Goal: Information Seeking & Learning: Learn about a topic

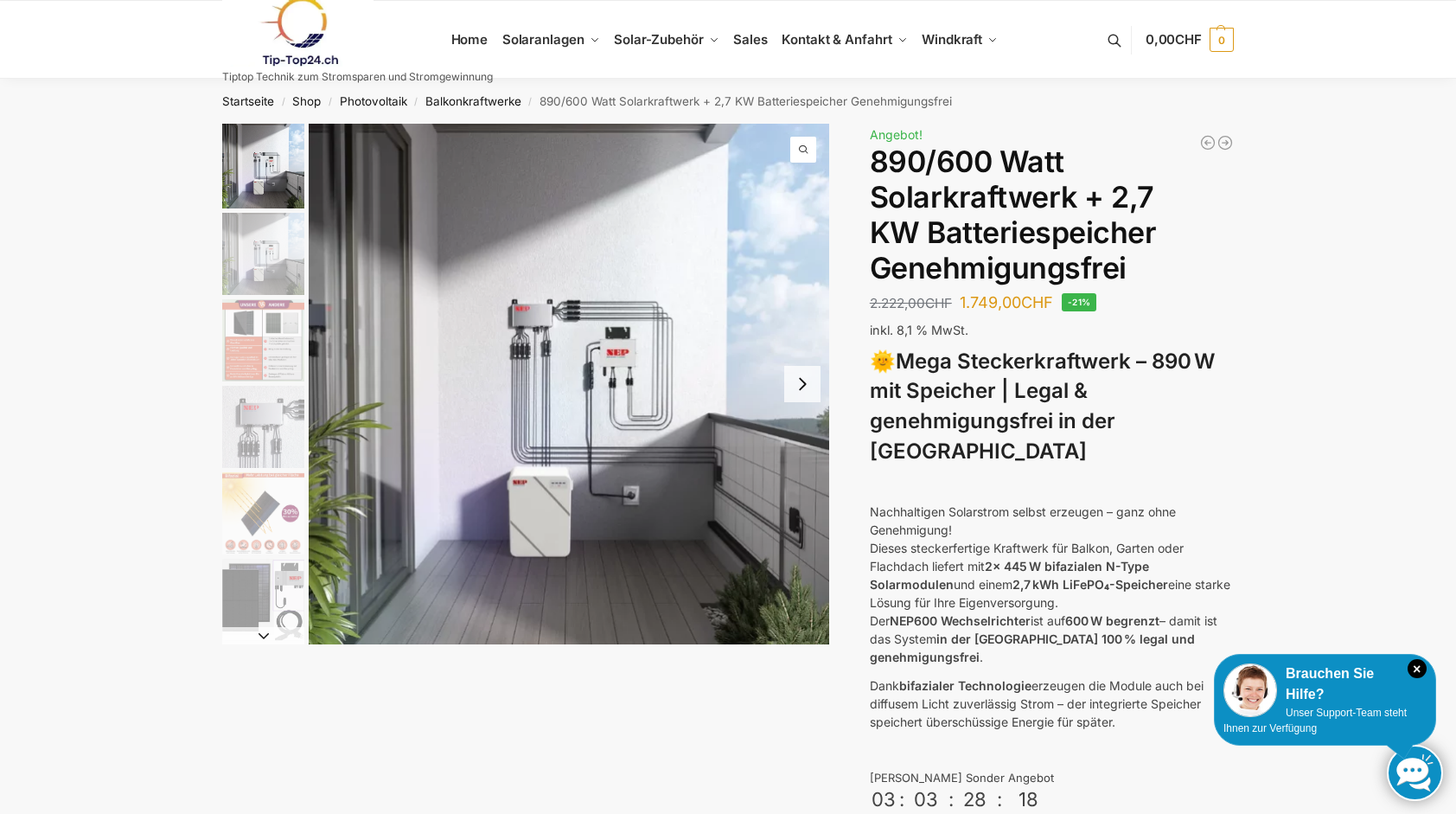
click at [547, 454] on img "1 / 12" at bounding box center [569, 384] width 520 height 520
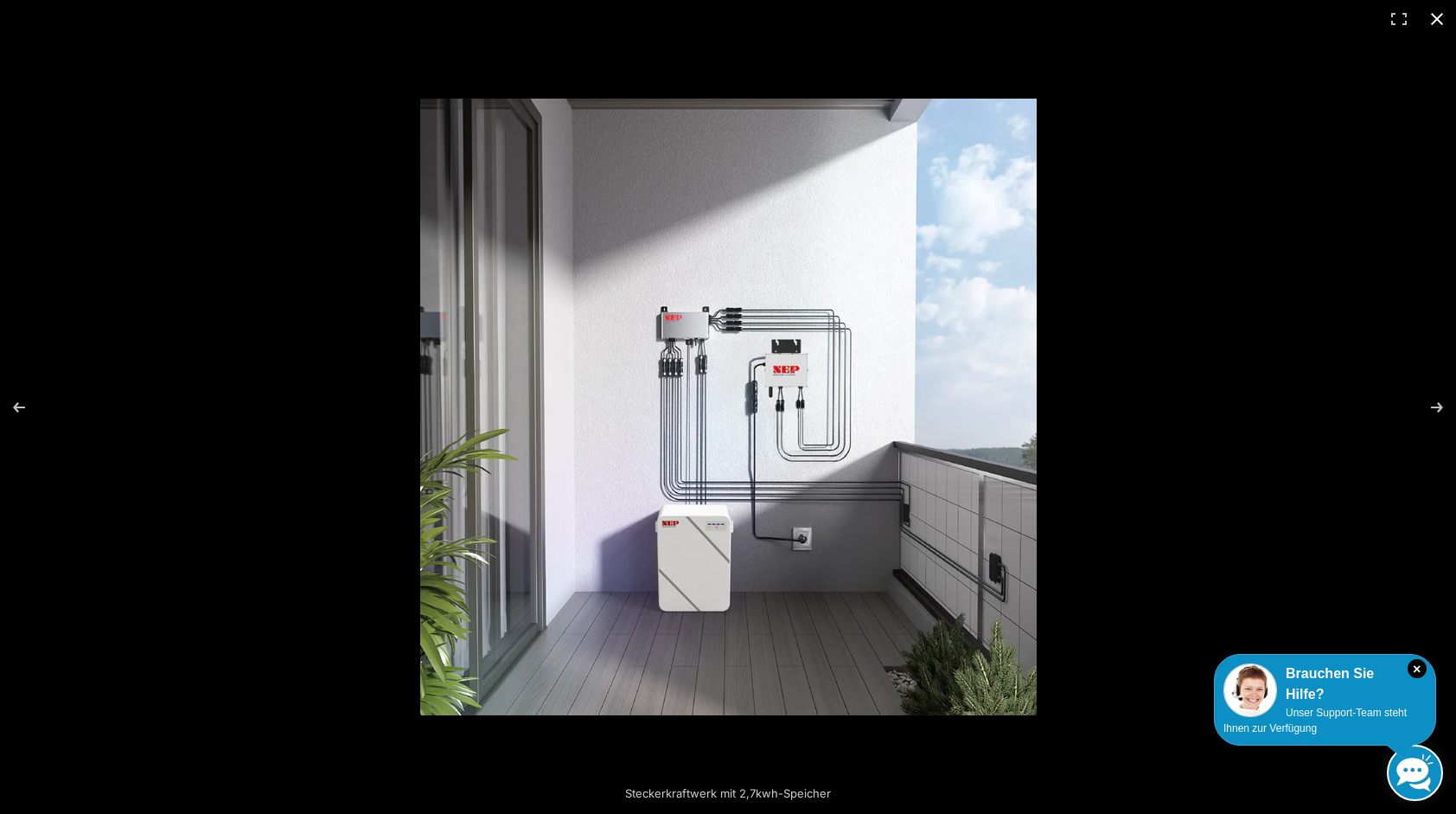
click at [1442, 20] on button "Close (Esc)" at bounding box center [1437, 18] width 38 height 38
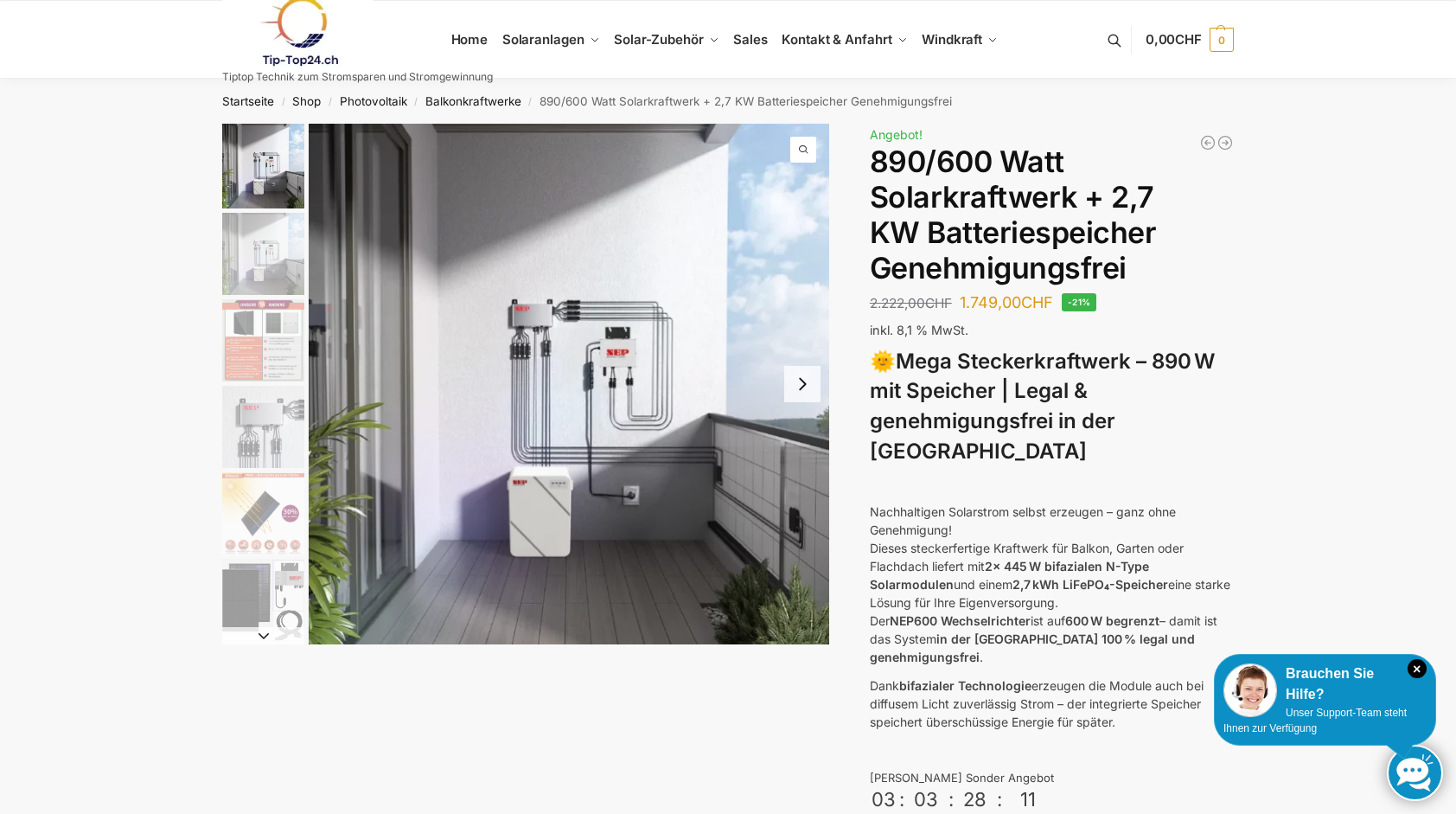
click at [272, 345] on img "3 / 12" at bounding box center [263, 340] width 82 height 82
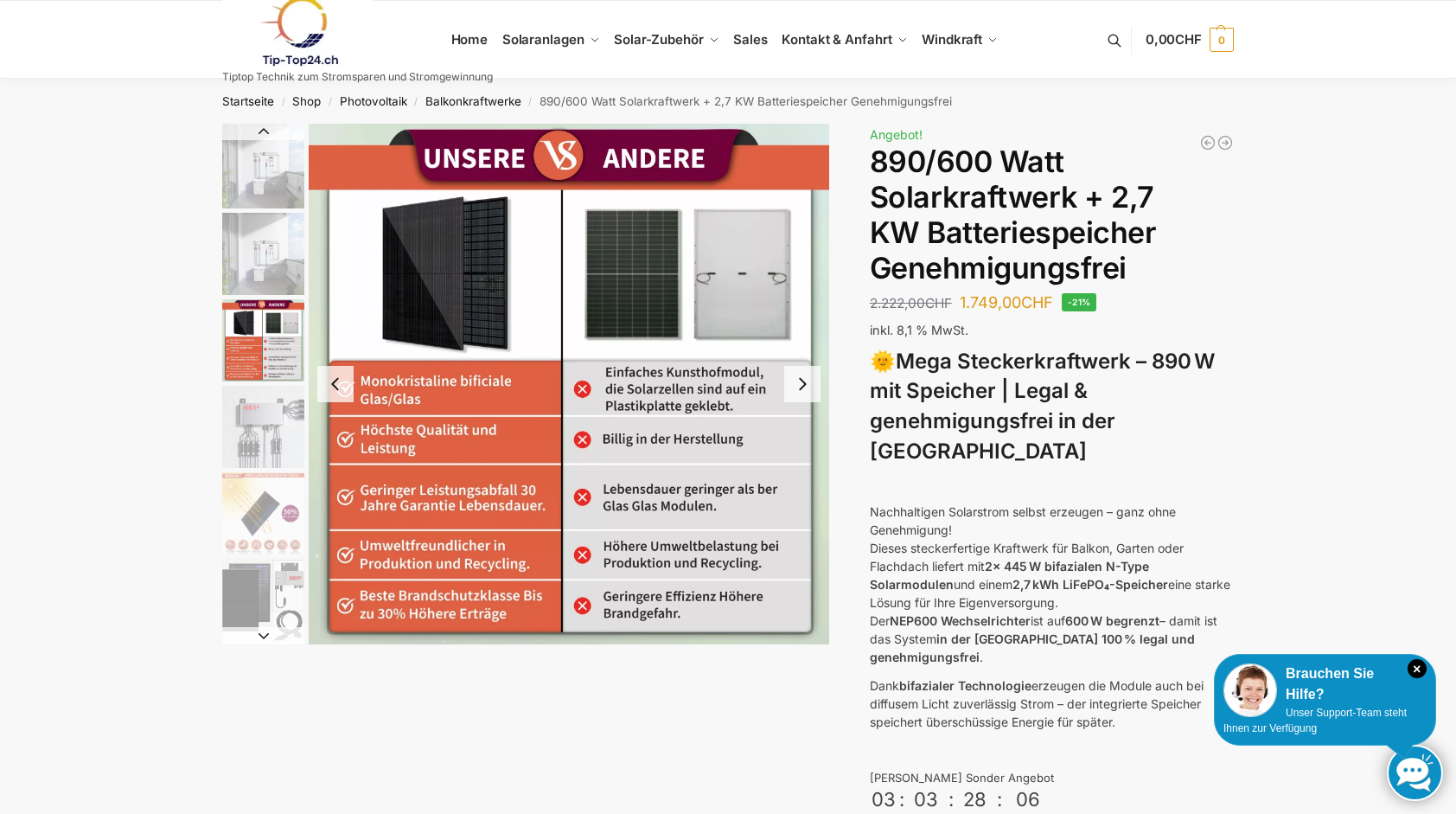
click at [238, 451] on img "4 / 12" at bounding box center [263, 426] width 82 height 82
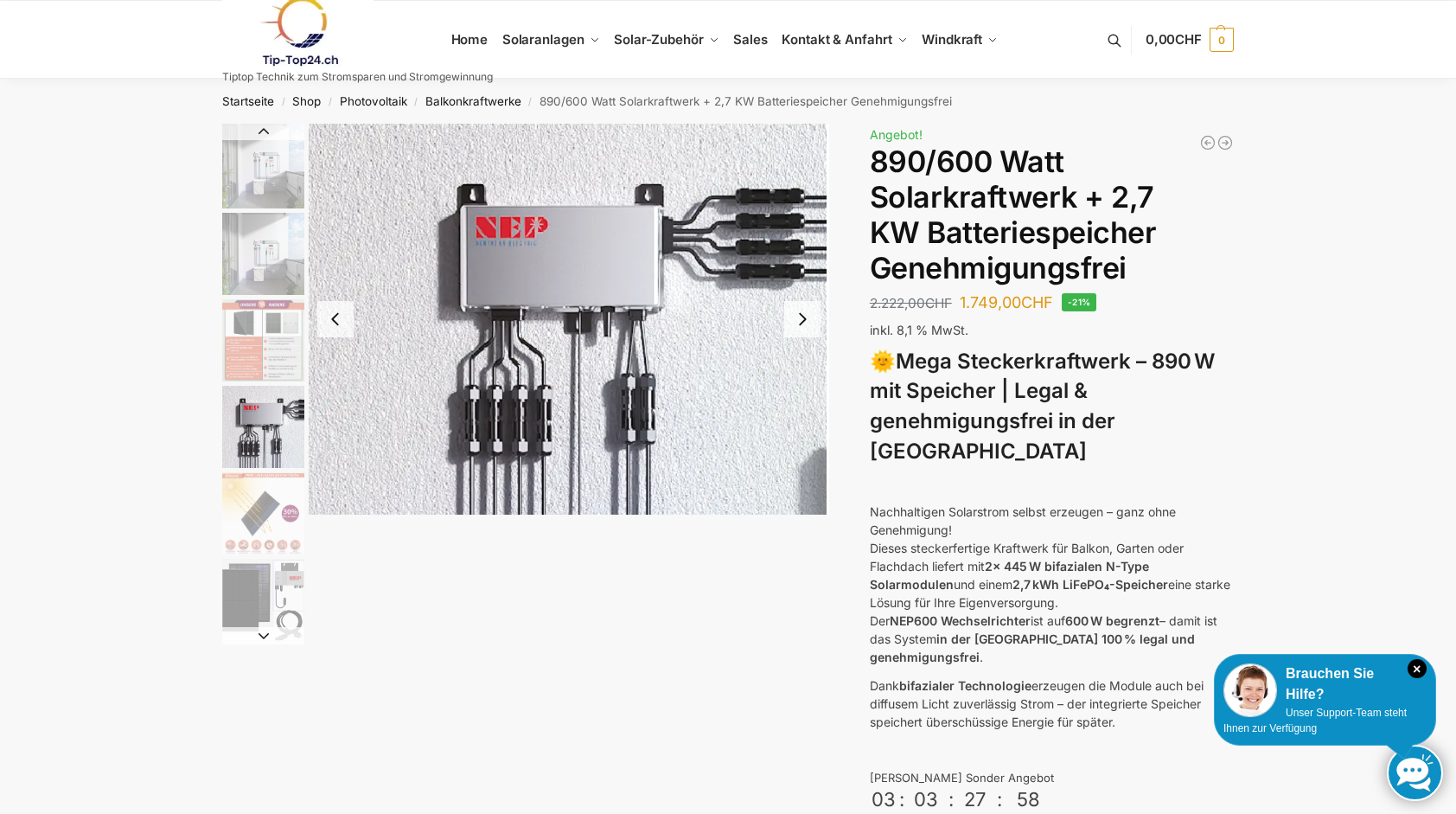
click at [282, 519] on img "5 / 12" at bounding box center [263, 513] width 82 height 82
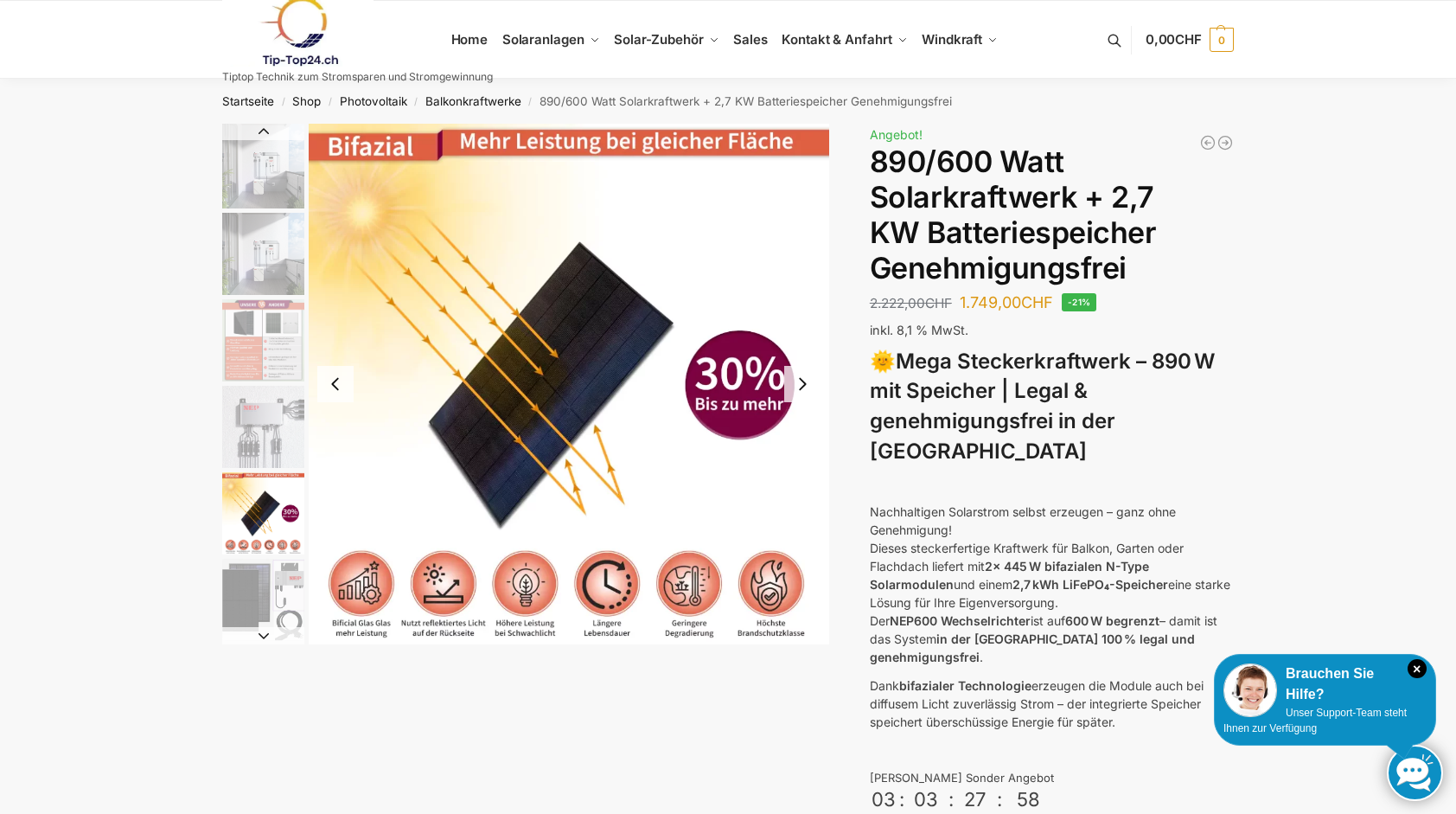
click at [272, 598] on img "6 / 12" at bounding box center [263, 600] width 82 height 82
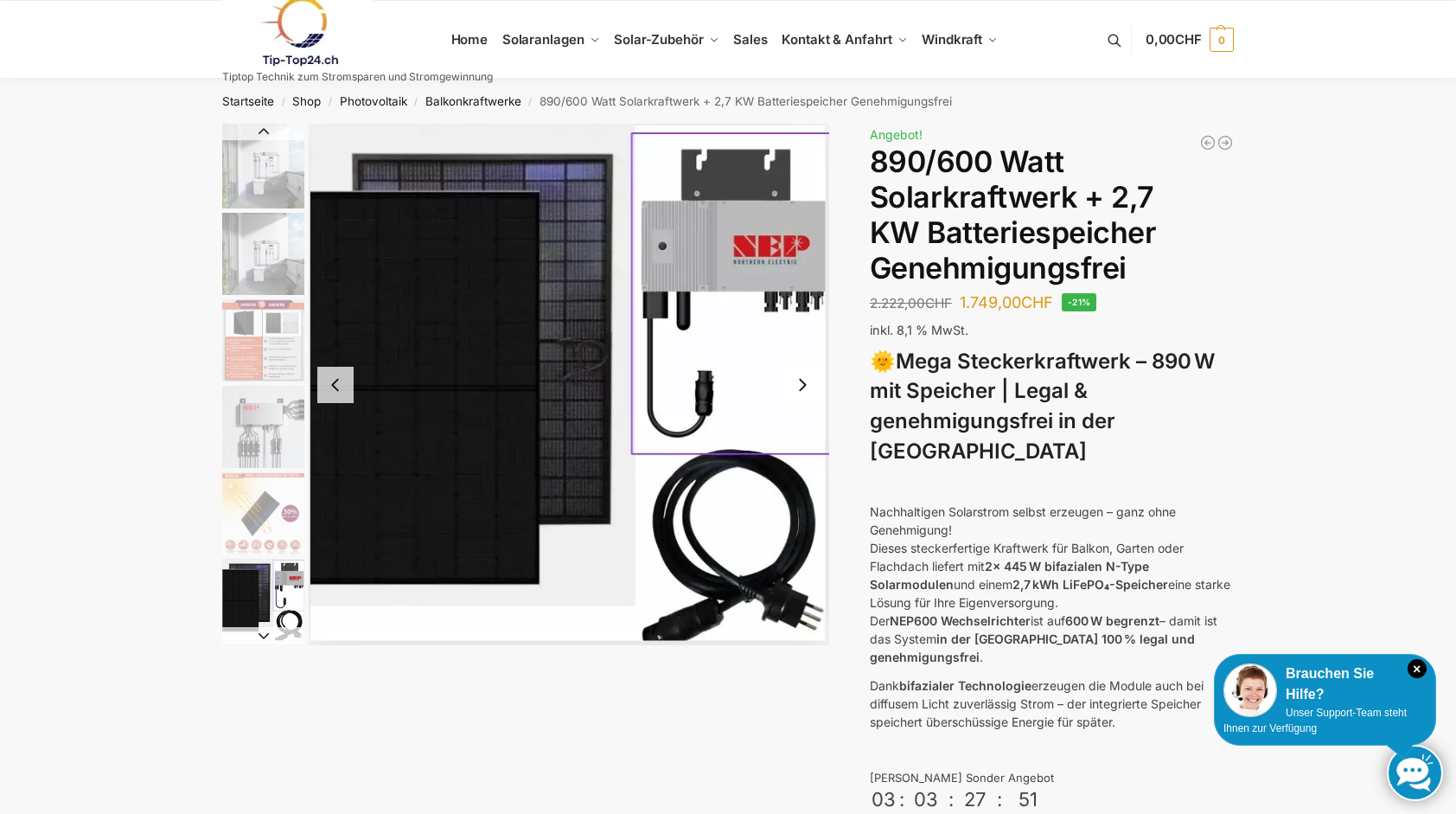
click at [326, 391] on button "Previous slide" at bounding box center [335, 384] width 36 height 36
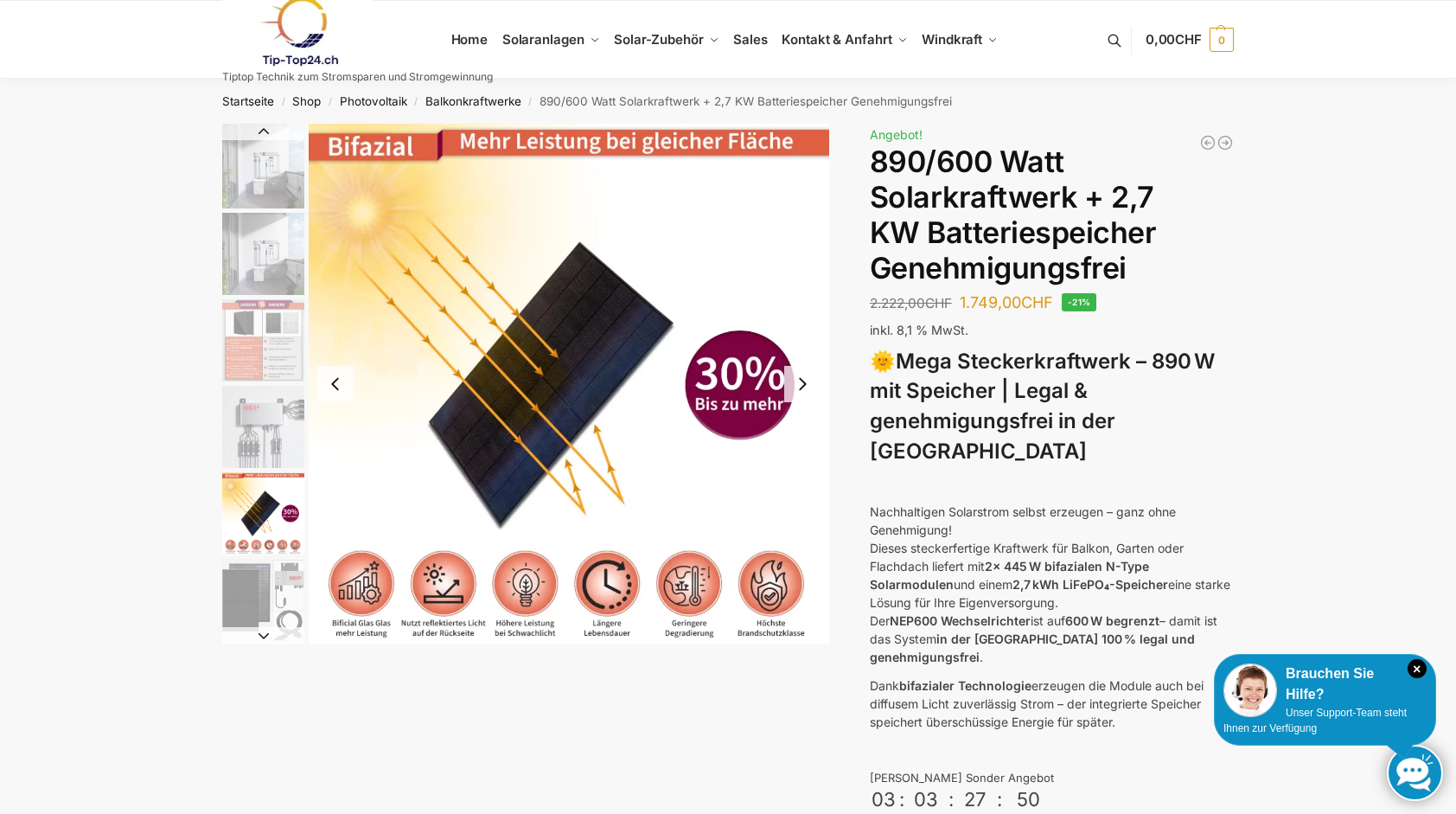
click at [326, 391] on button "Previous slide" at bounding box center [335, 384] width 36 height 36
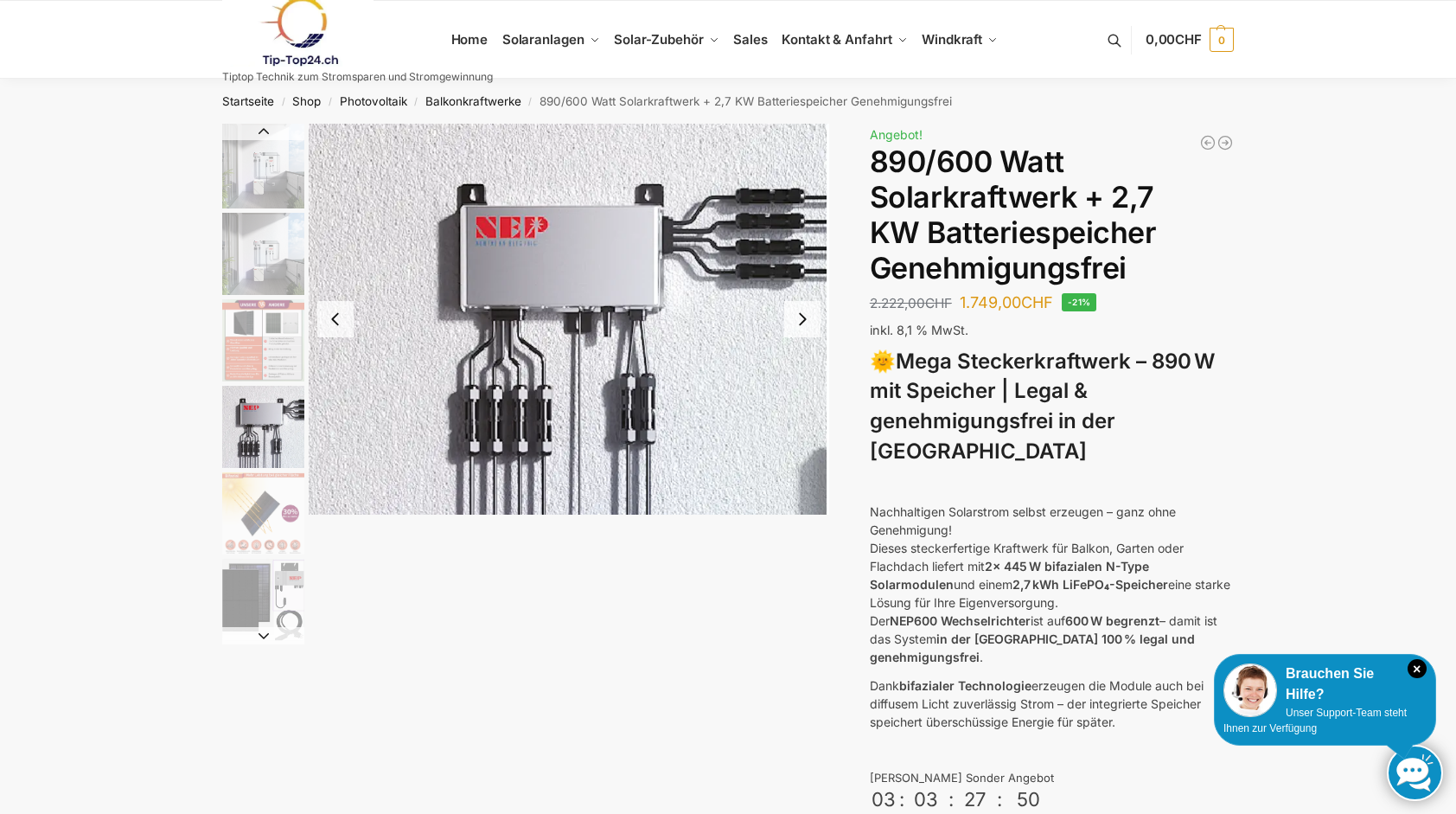
click at [326, 391] on img "4 / 12" at bounding box center [569, 319] width 520 height 391
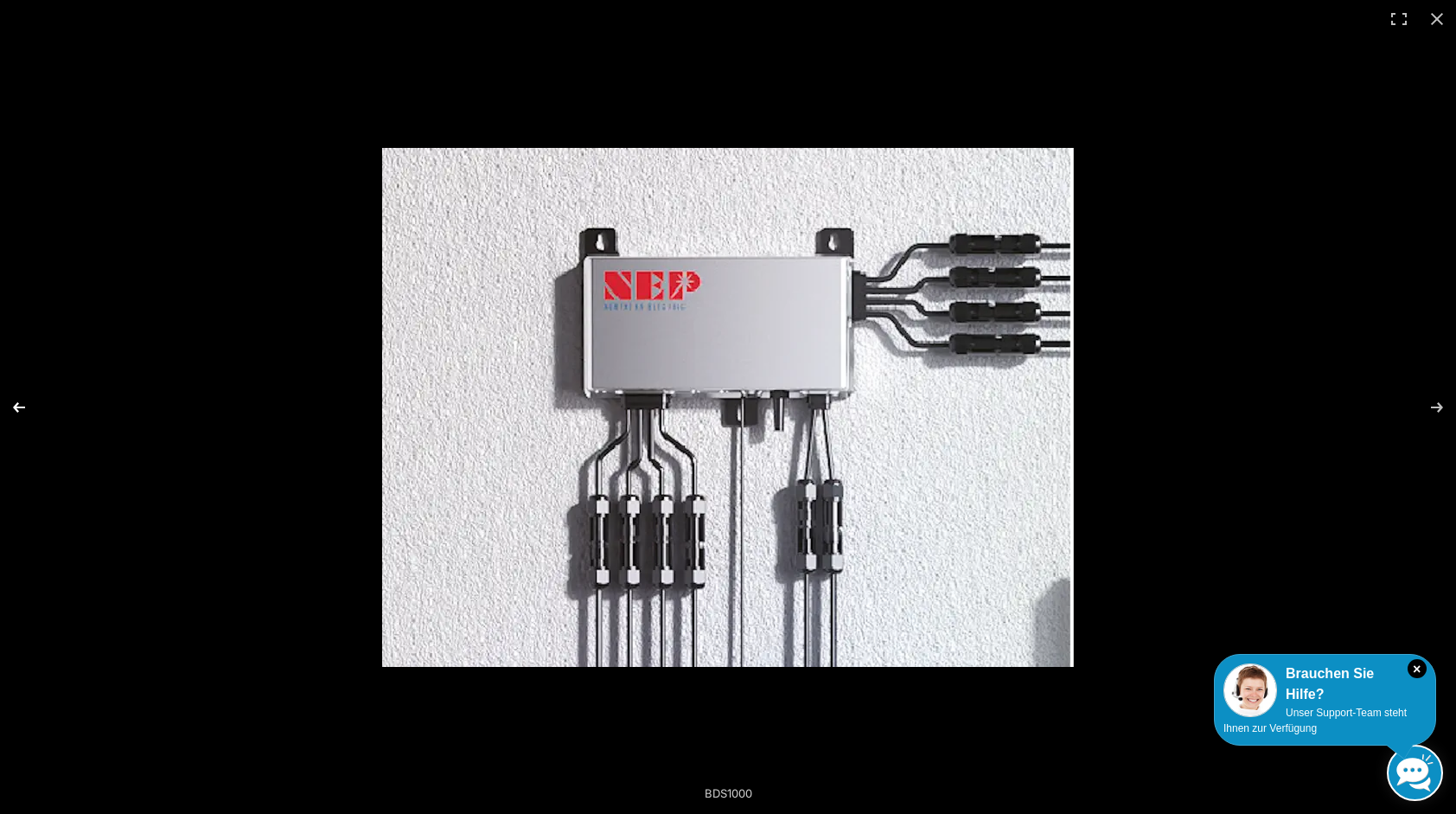
click at [24, 415] on button "Previous (arrow left)" at bounding box center [30, 407] width 60 height 86
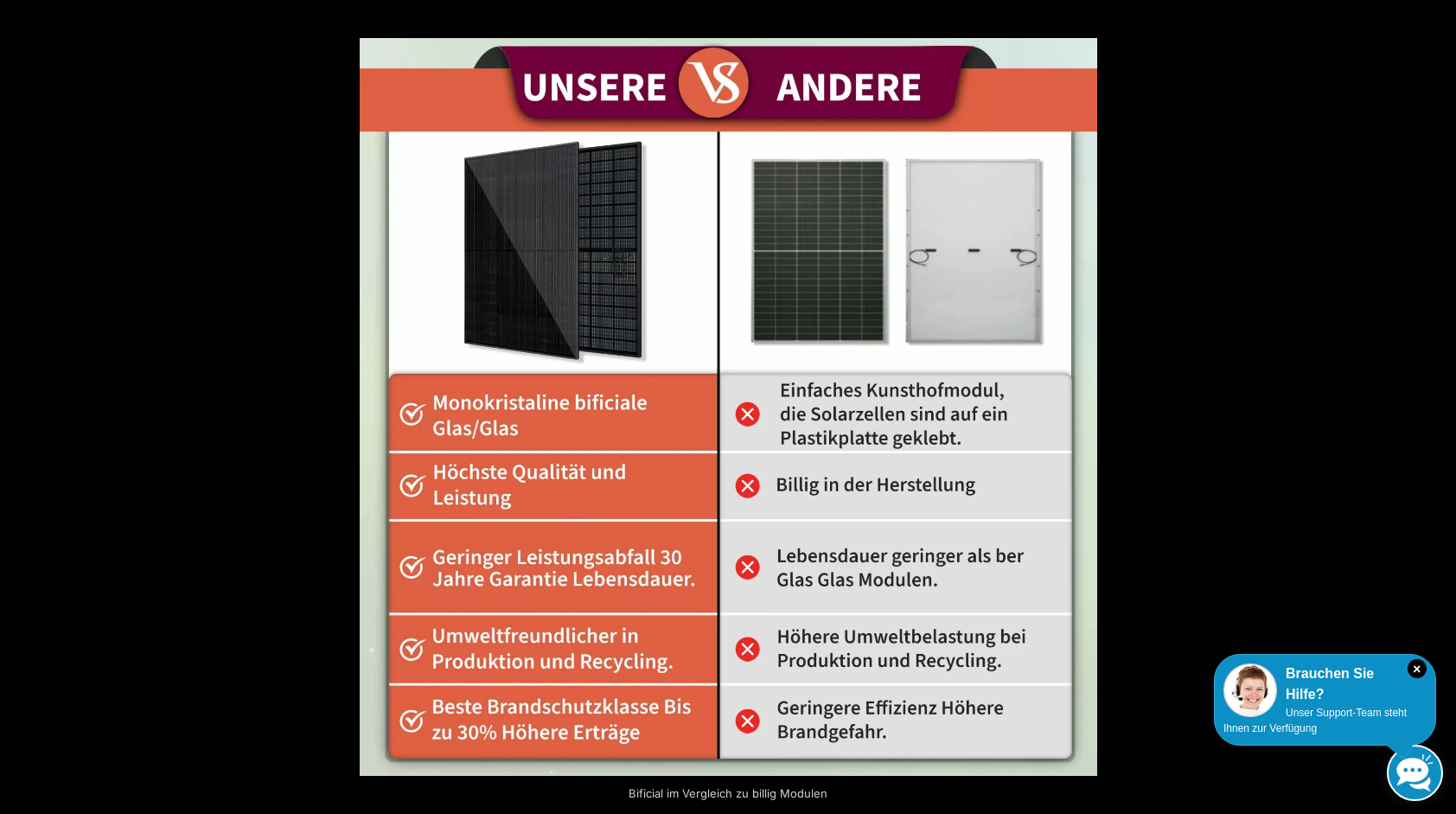
click at [24, 415] on button "Previous (arrow left)" at bounding box center [30, 407] width 60 height 86
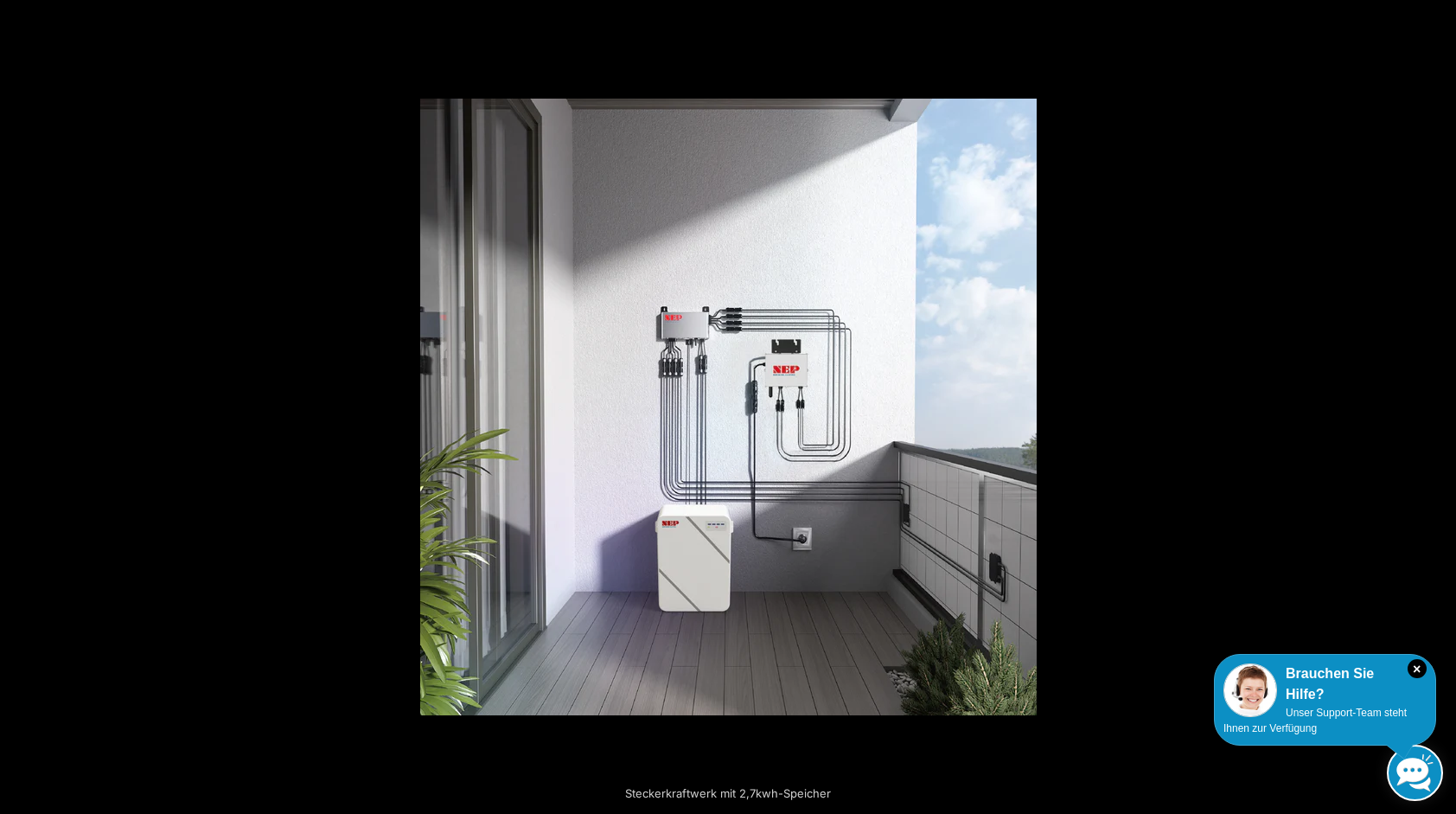
click at [24, 415] on button "Previous (arrow left)" at bounding box center [30, 407] width 60 height 86
click at [1444, 17] on button "Close (Esc)" at bounding box center [1437, 18] width 38 height 38
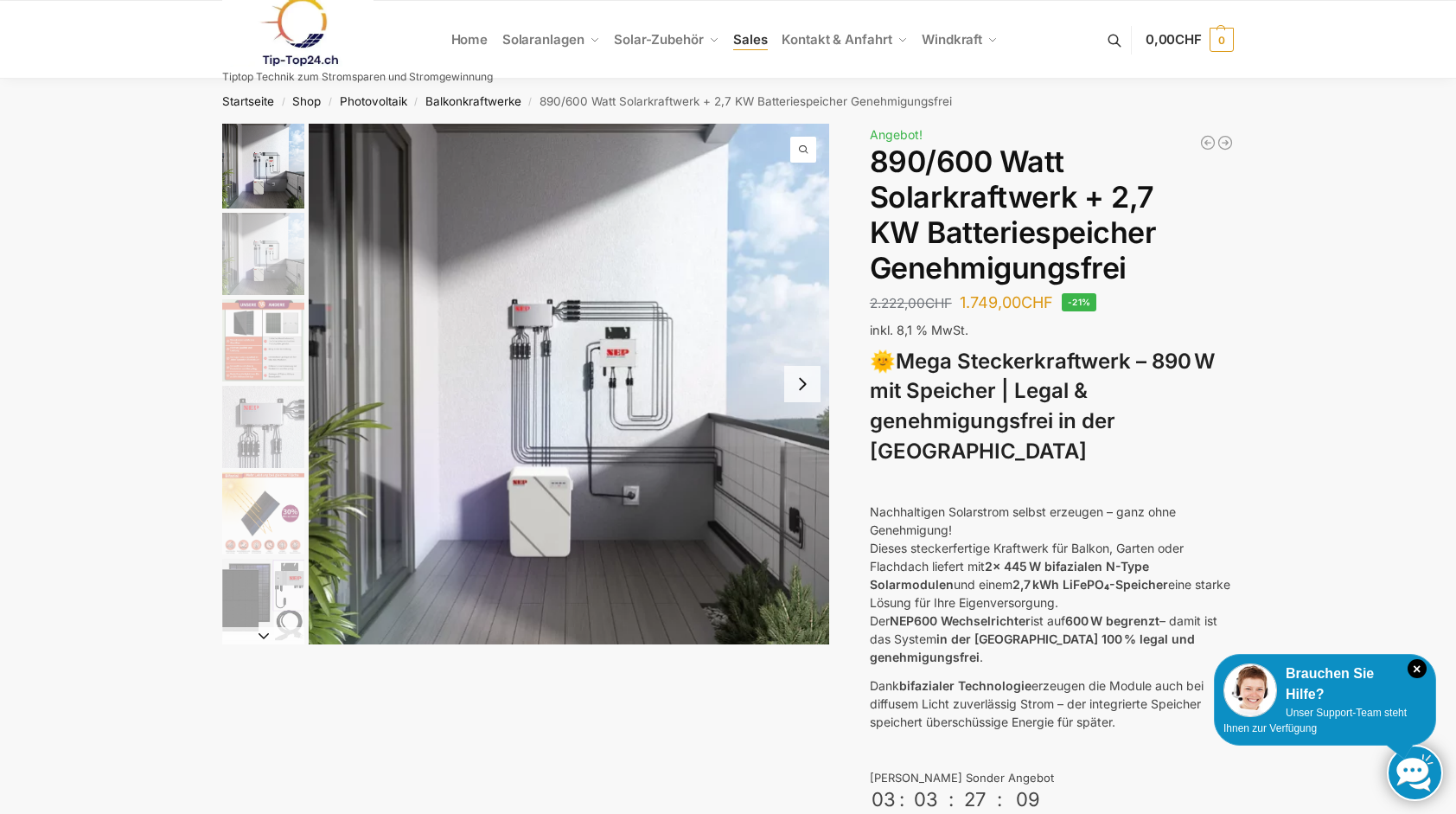
click at [751, 45] on span "Sales" at bounding box center [751, 39] width 35 height 16
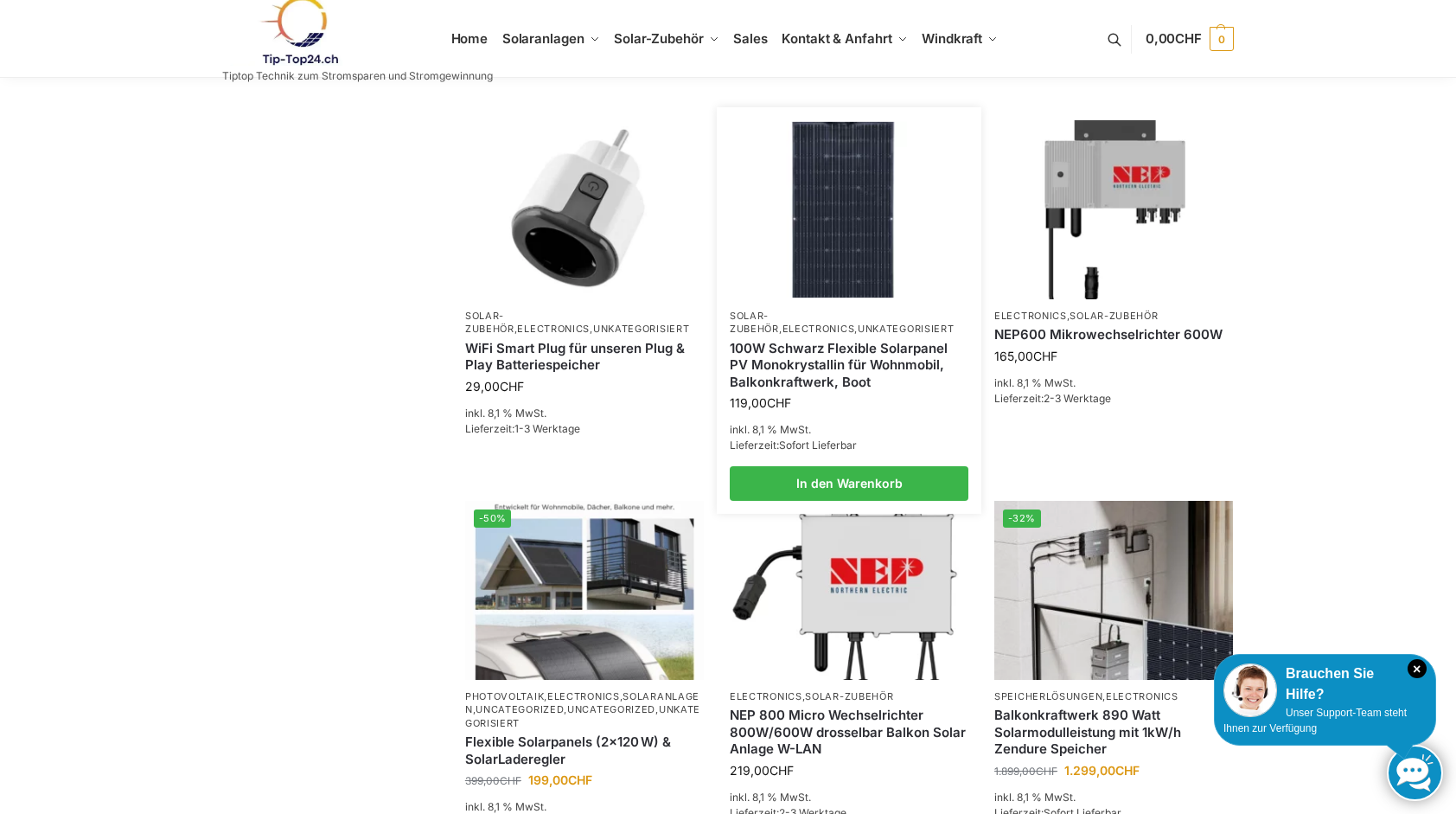
scroll to position [426, 0]
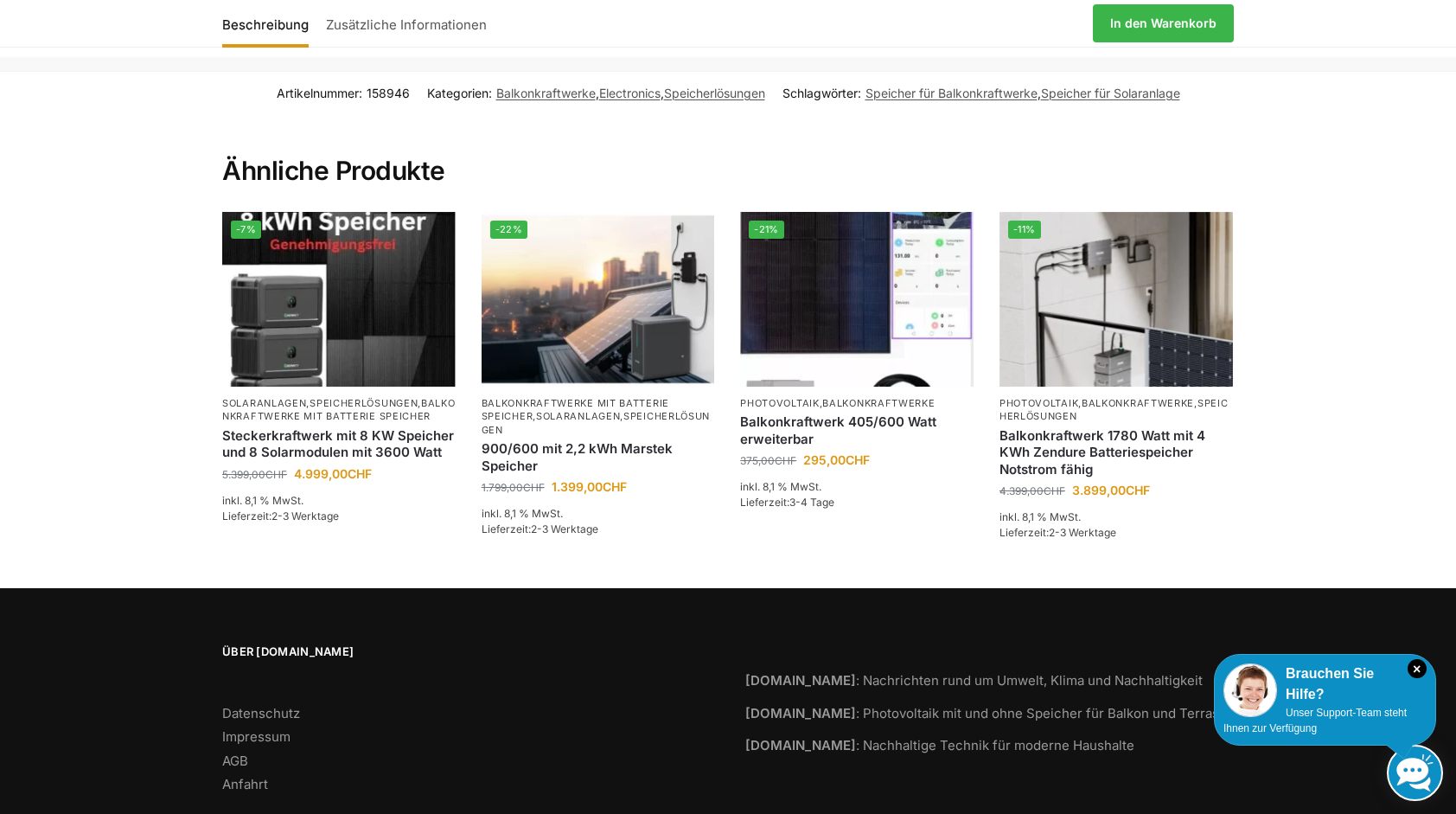
scroll to position [3642, 0]
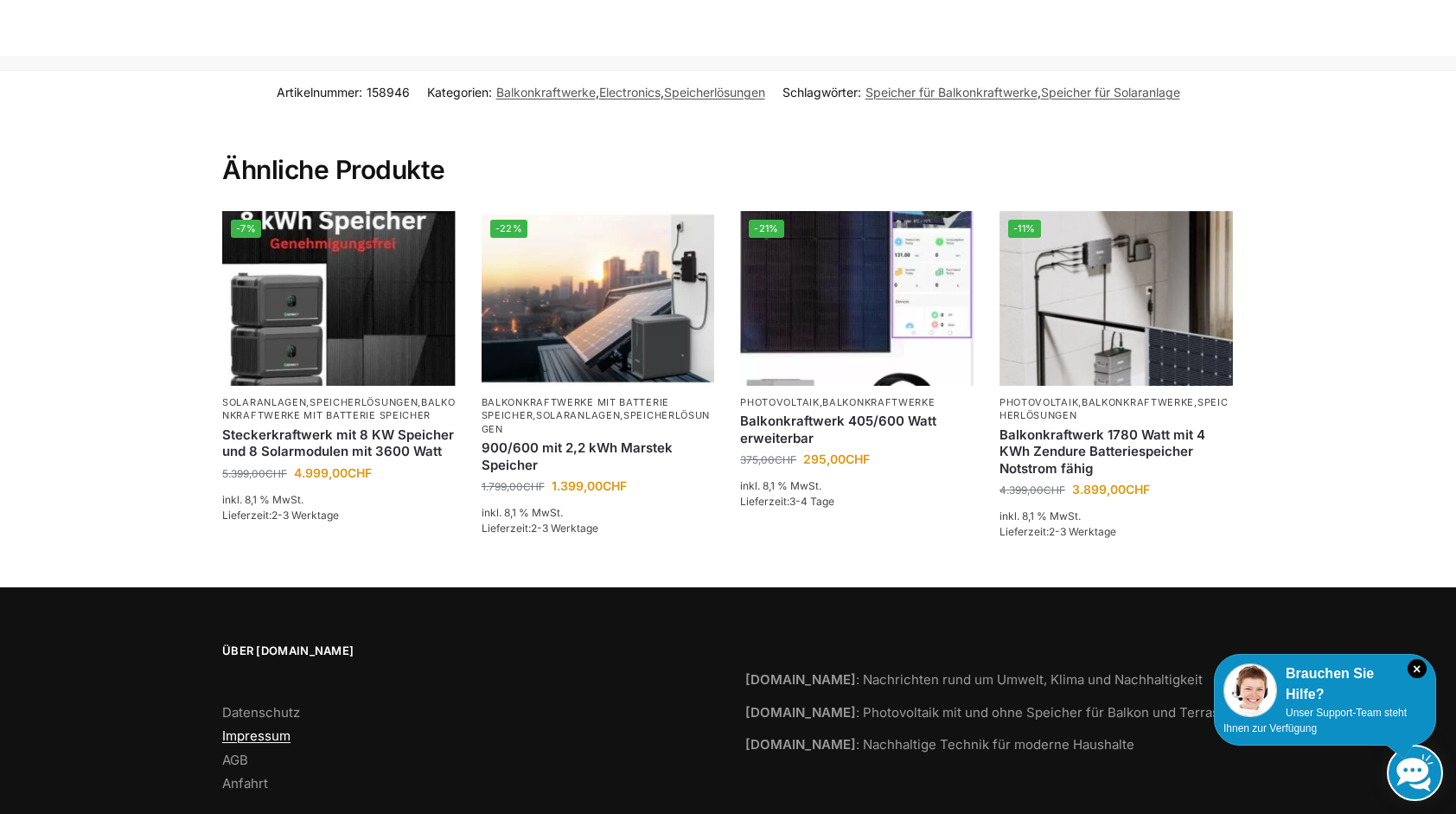
click at [244, 728] on link "Impressum" at bounding box center [256, 736] width 69 height 16
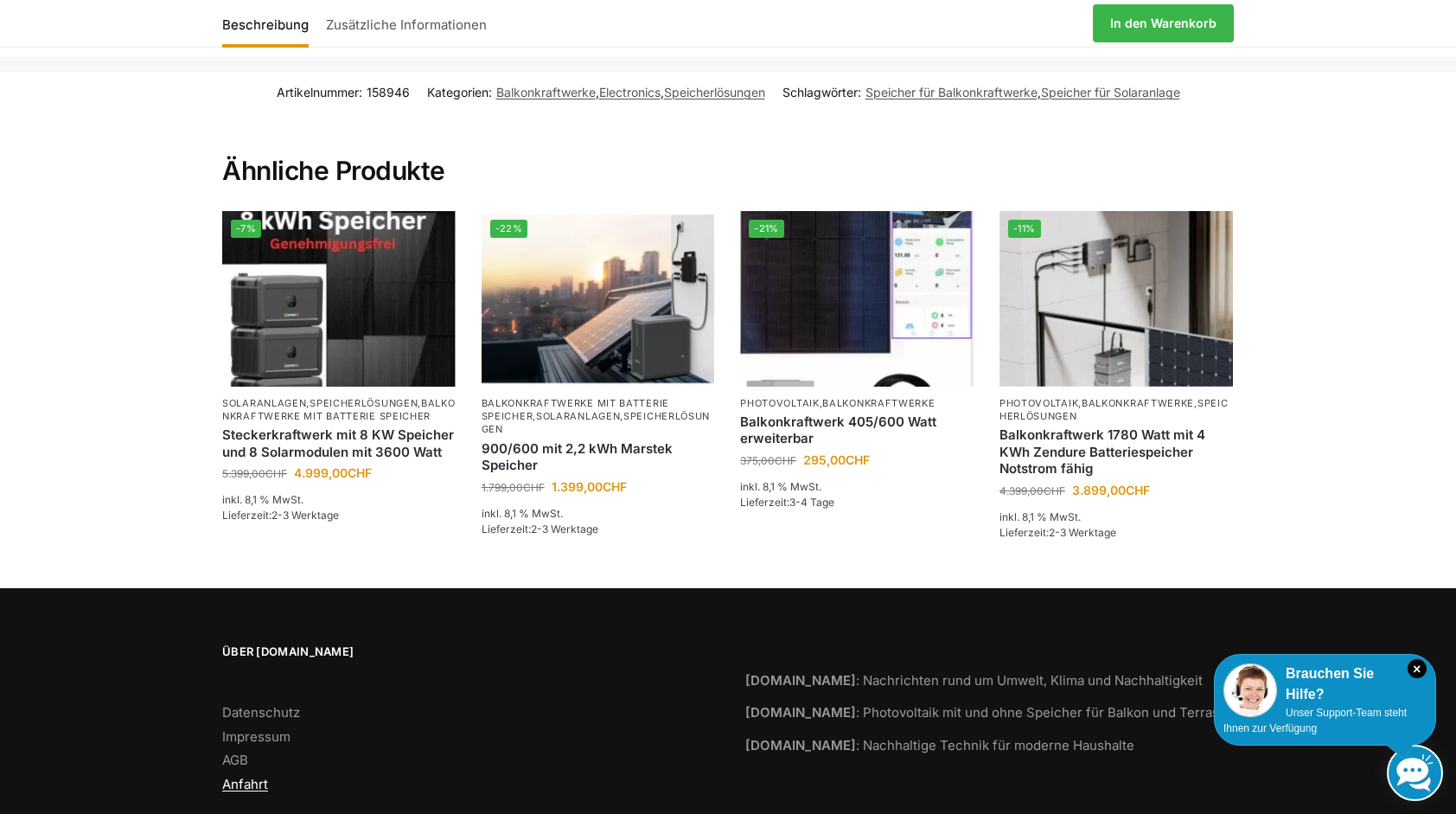
click at [262, 776] on link "Anfahrt" at bounding box center [244, 784] width 46 height 16
click at [287, 704] on link "Datenschutz" at bounding box center [261, 712] width 77 height 16
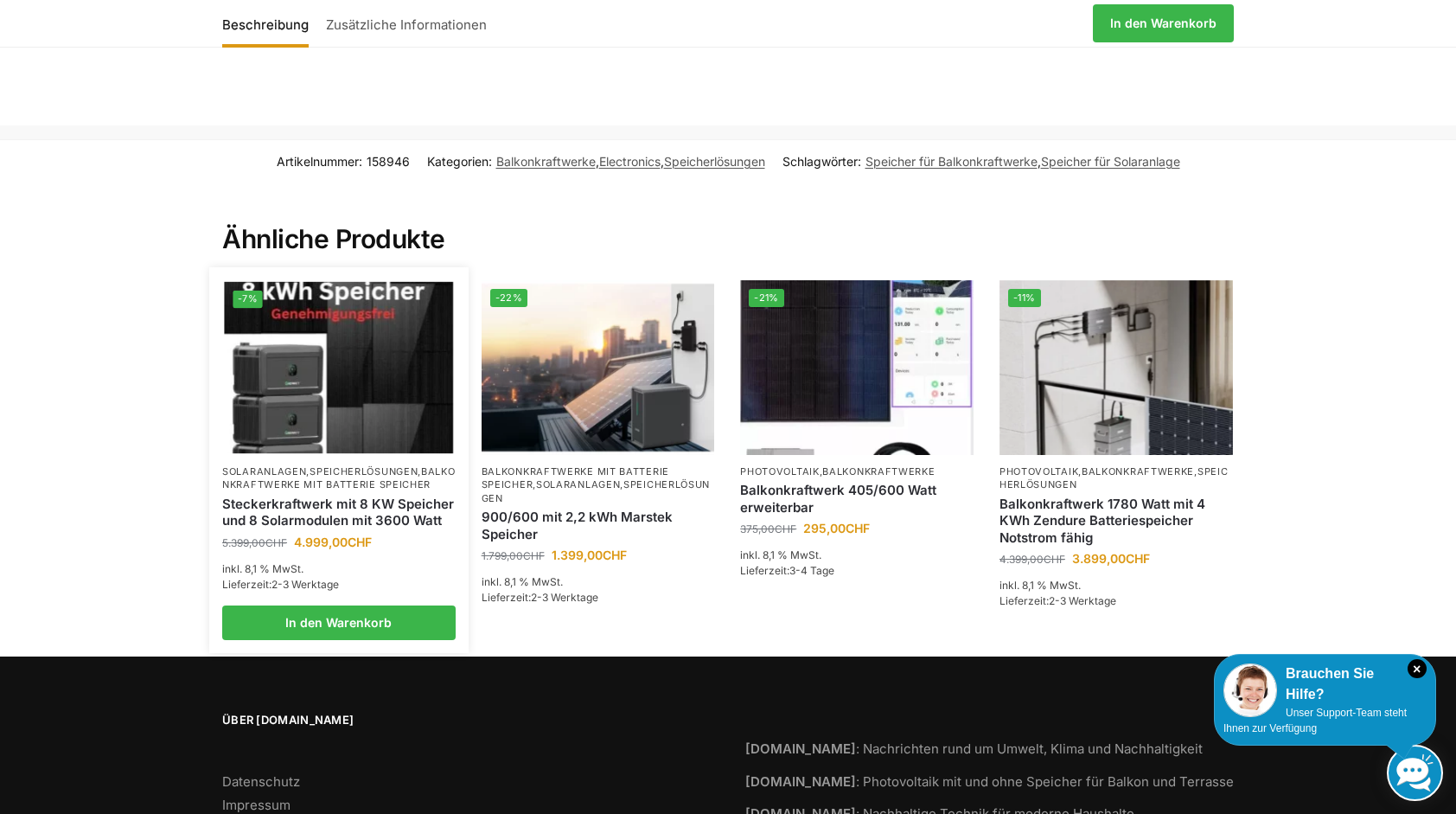
scroll to position [3633, 0]
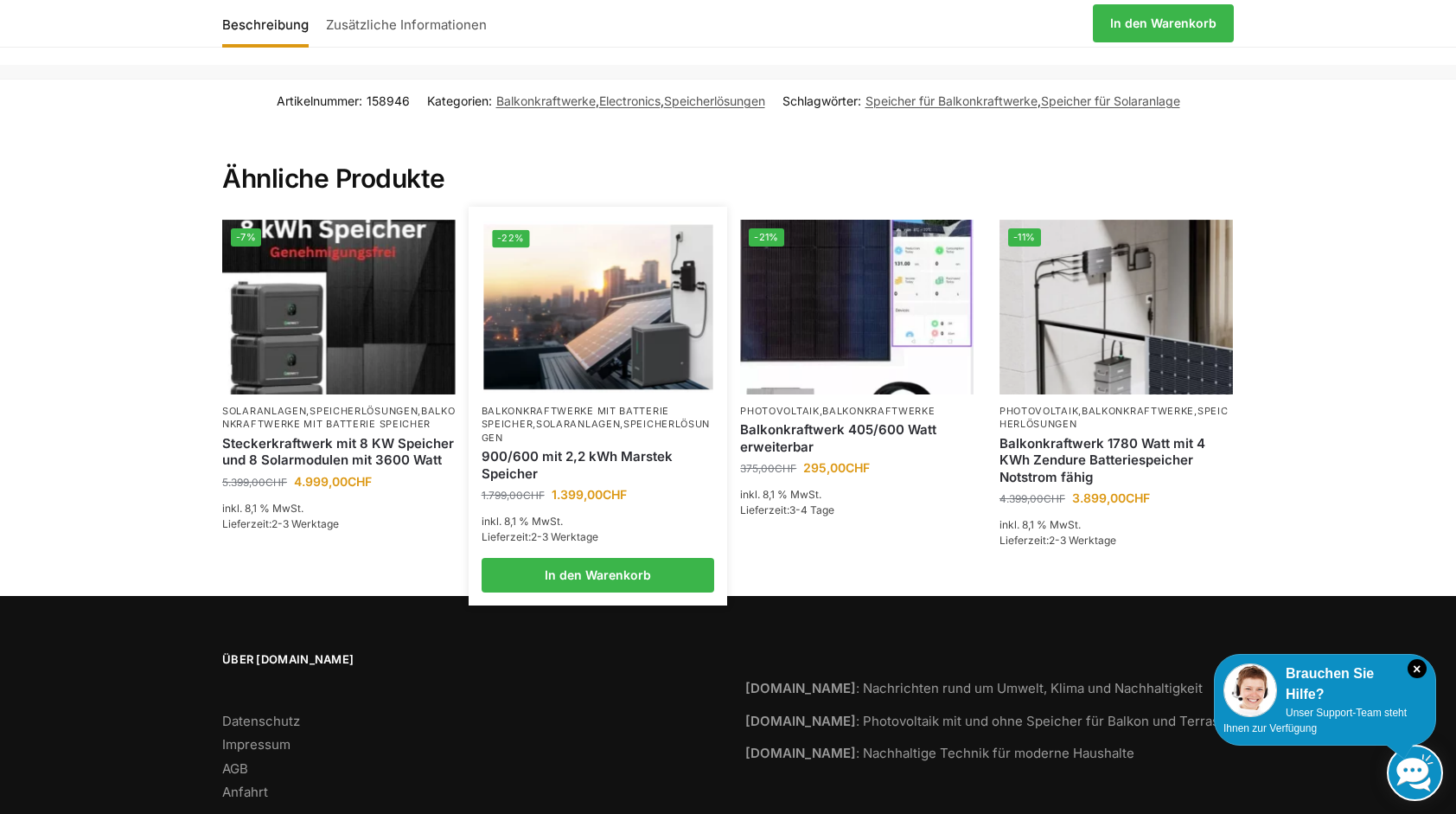
click at [557, 270] on img at bounding box center [598, 308] width 230 height 172
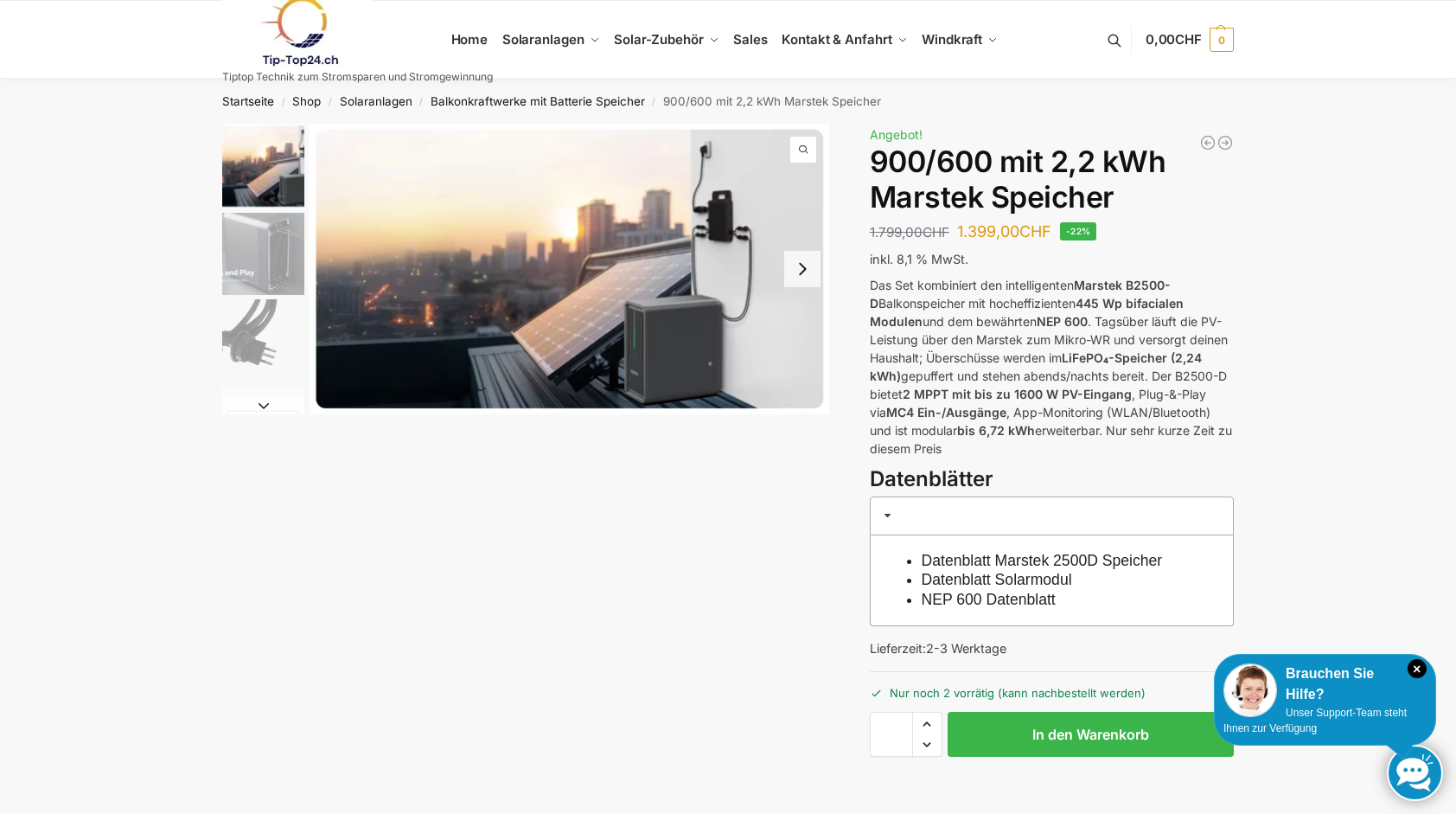
click at [890, 509] on span at bounding box center [888, 516] width 14 height 14
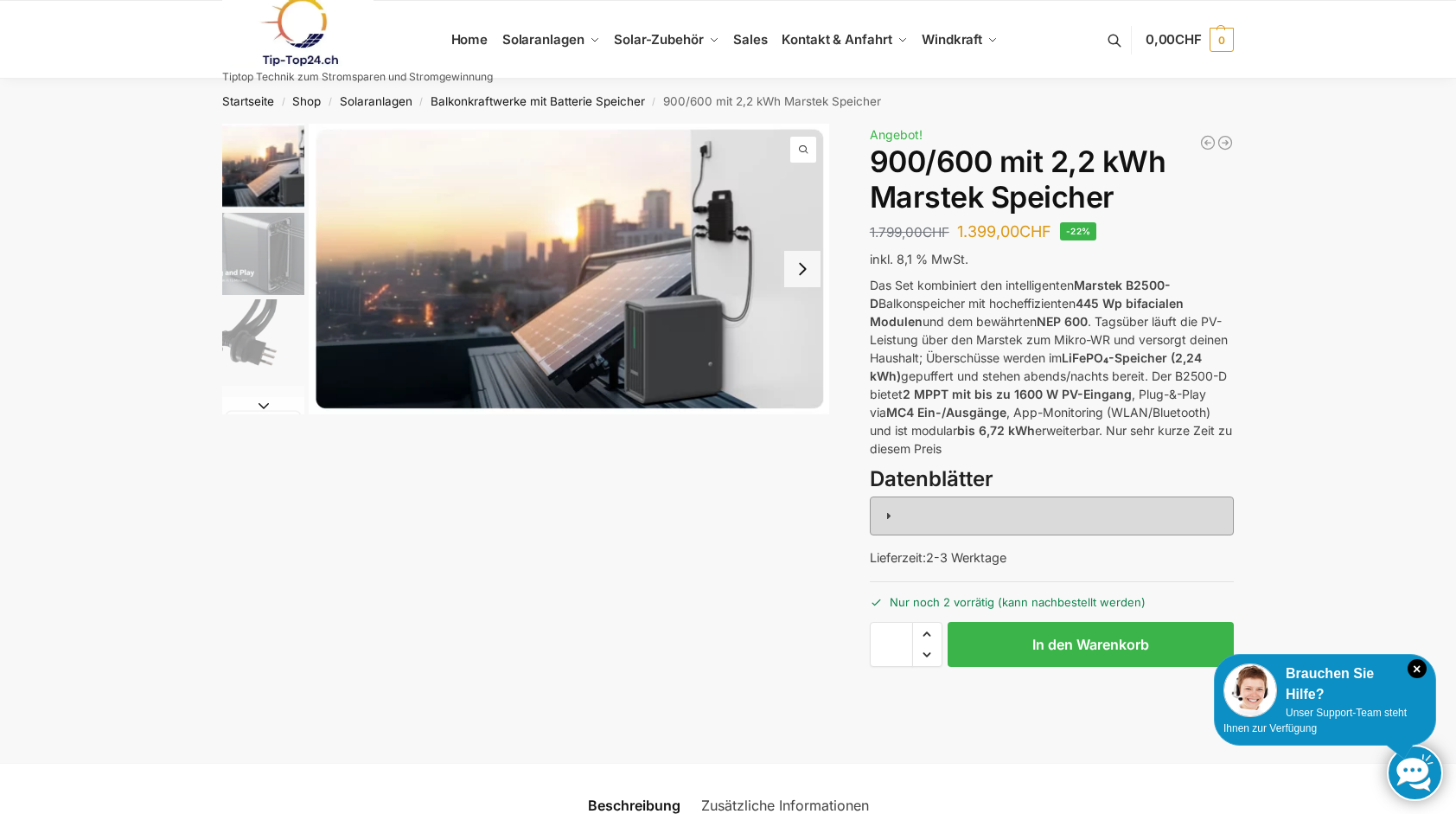
click at [890, 509] on span at bounding box center [888, 516] width 14 height 14
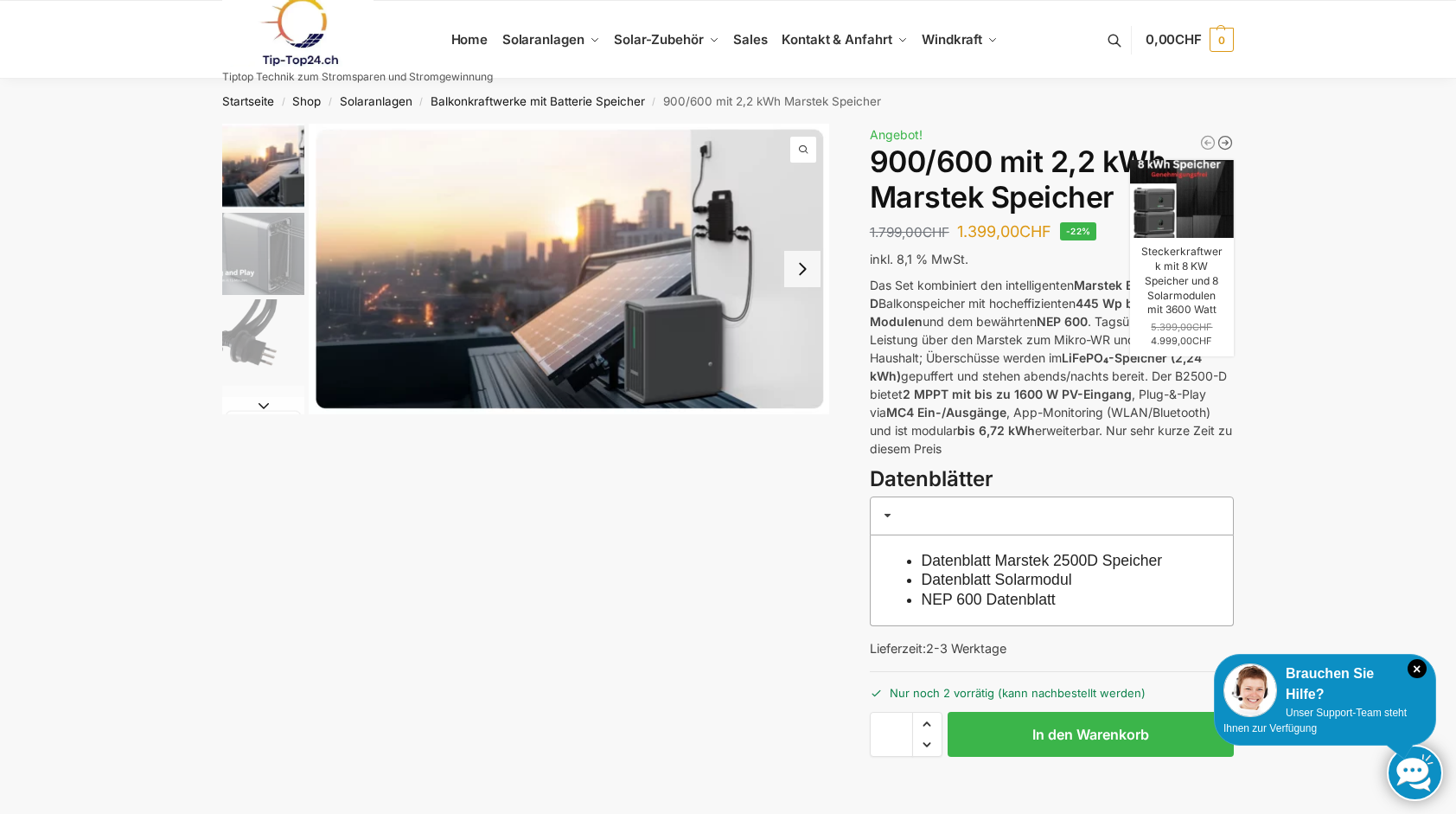
click at [1228, 141] on icon "Steckerkraftwerk mit 8 KW Speicher und 8 Solarmodulen mit 3600 Watt" at bounding box center [1225, 142] width 17 height 17
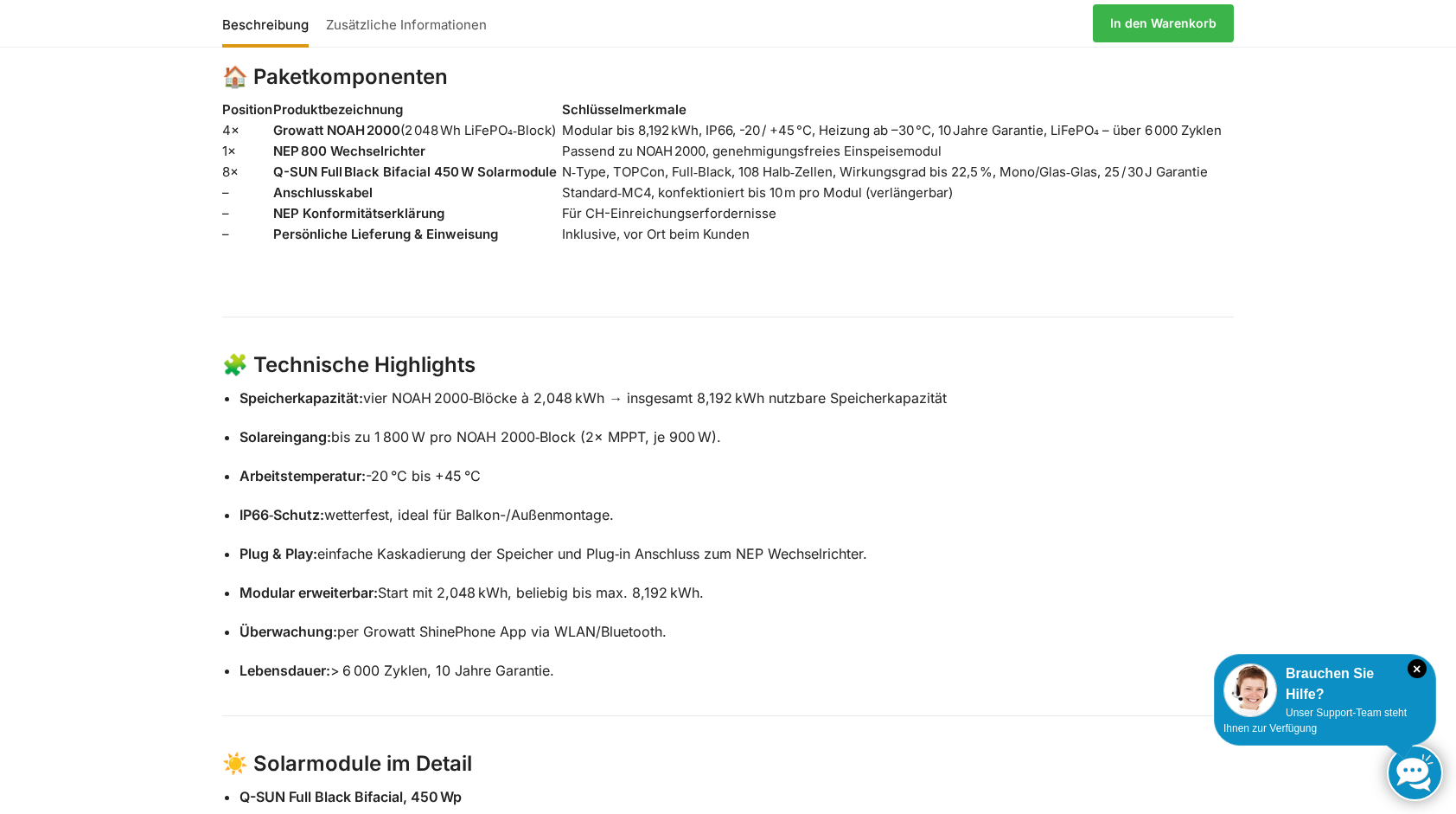
scroll to position [1211, 0]
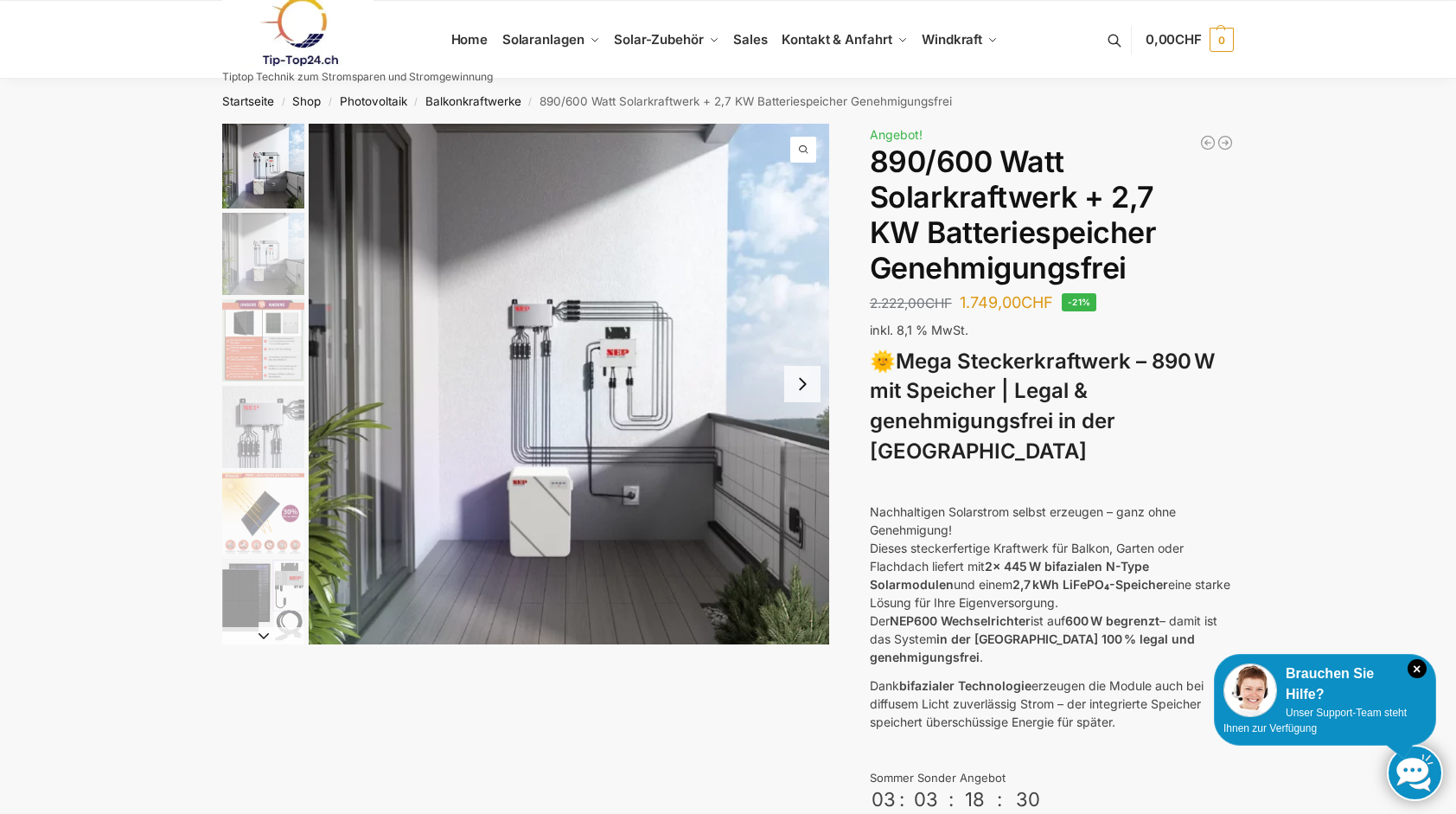
click at [900, 130] on span "Angebot!" at bounding box center [896, 134] width 52 height 15
click at [262, 99] on link "Startseite" at bounding box center [248, 101] width 52 height 14
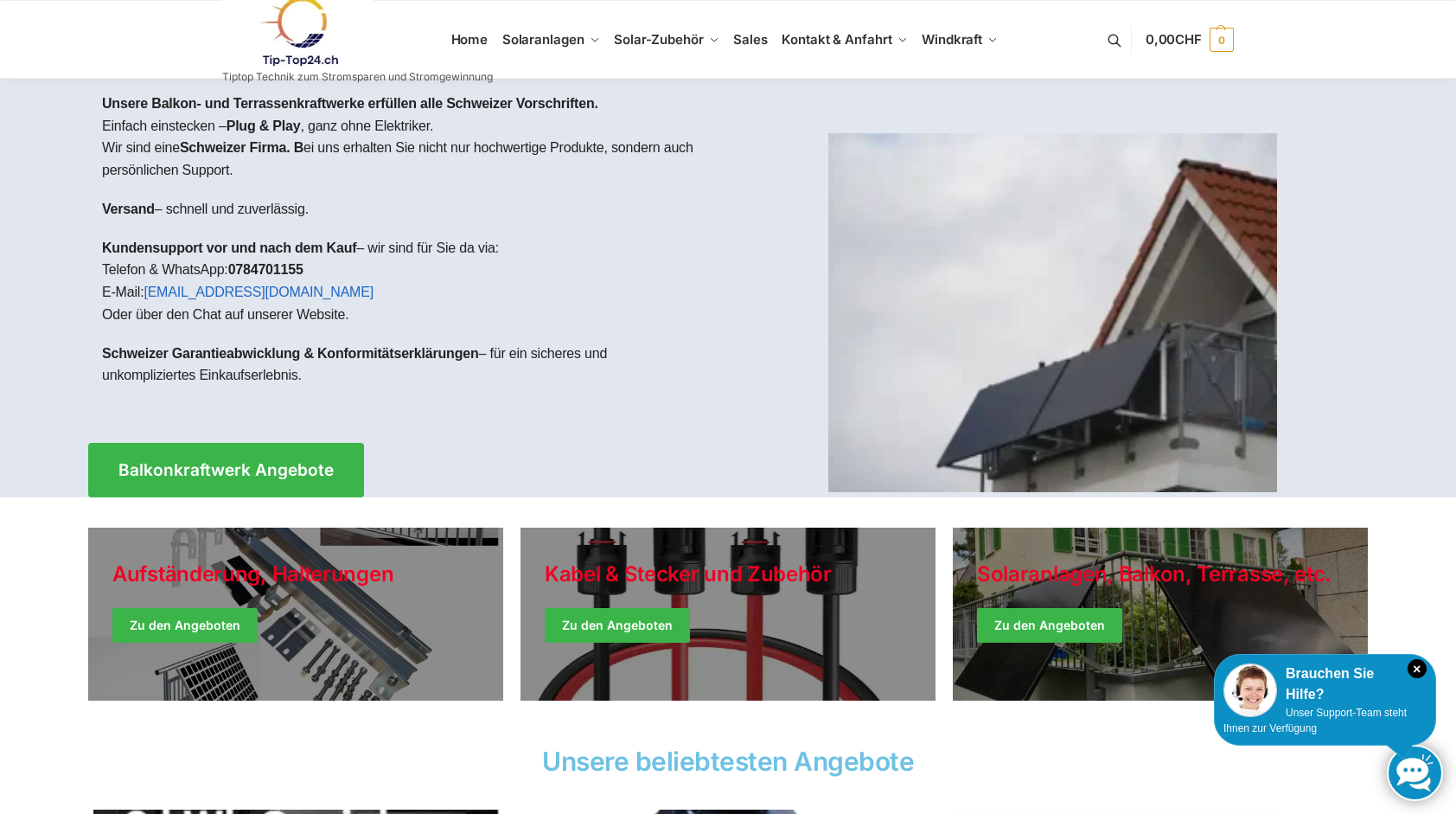
drag, startPoint x: 643, startPoint y: 246, endPoint x: 638, endPoint y: 237, distance: 10.3
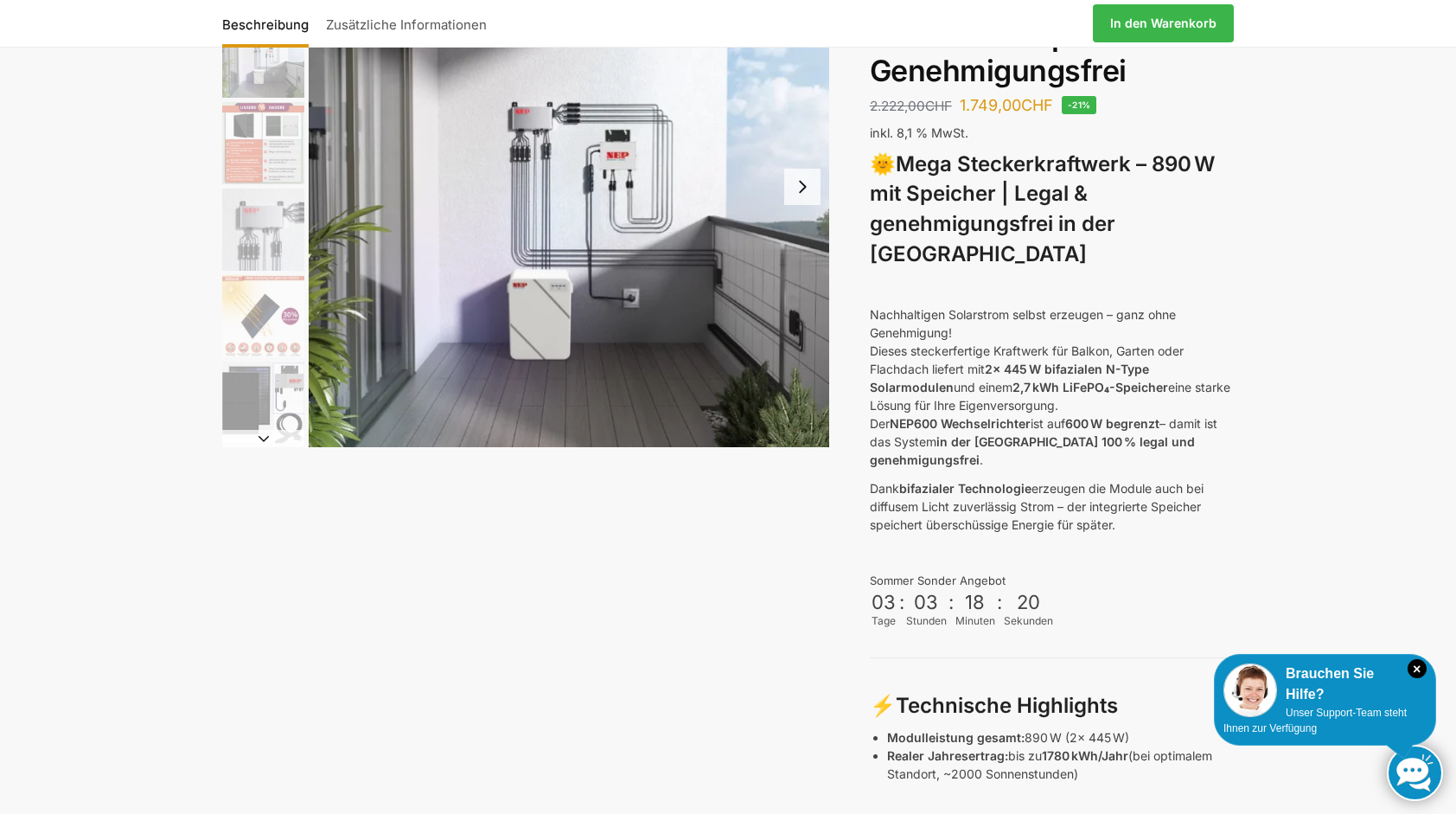
scroll to position [173, 0]
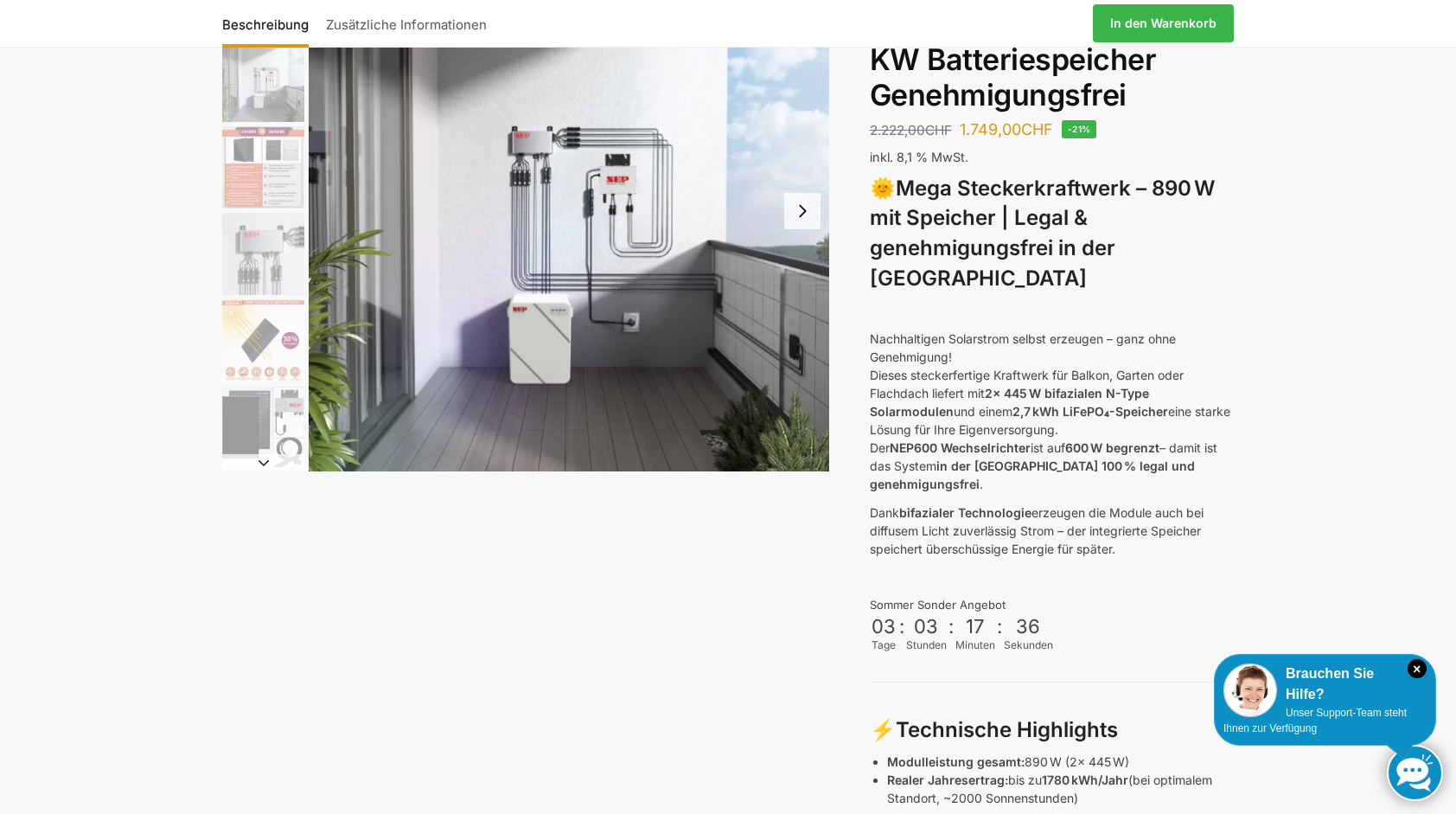
click at [264, 423] on img "6 / 12" at bounding box center [263, 426] width 82 height 82
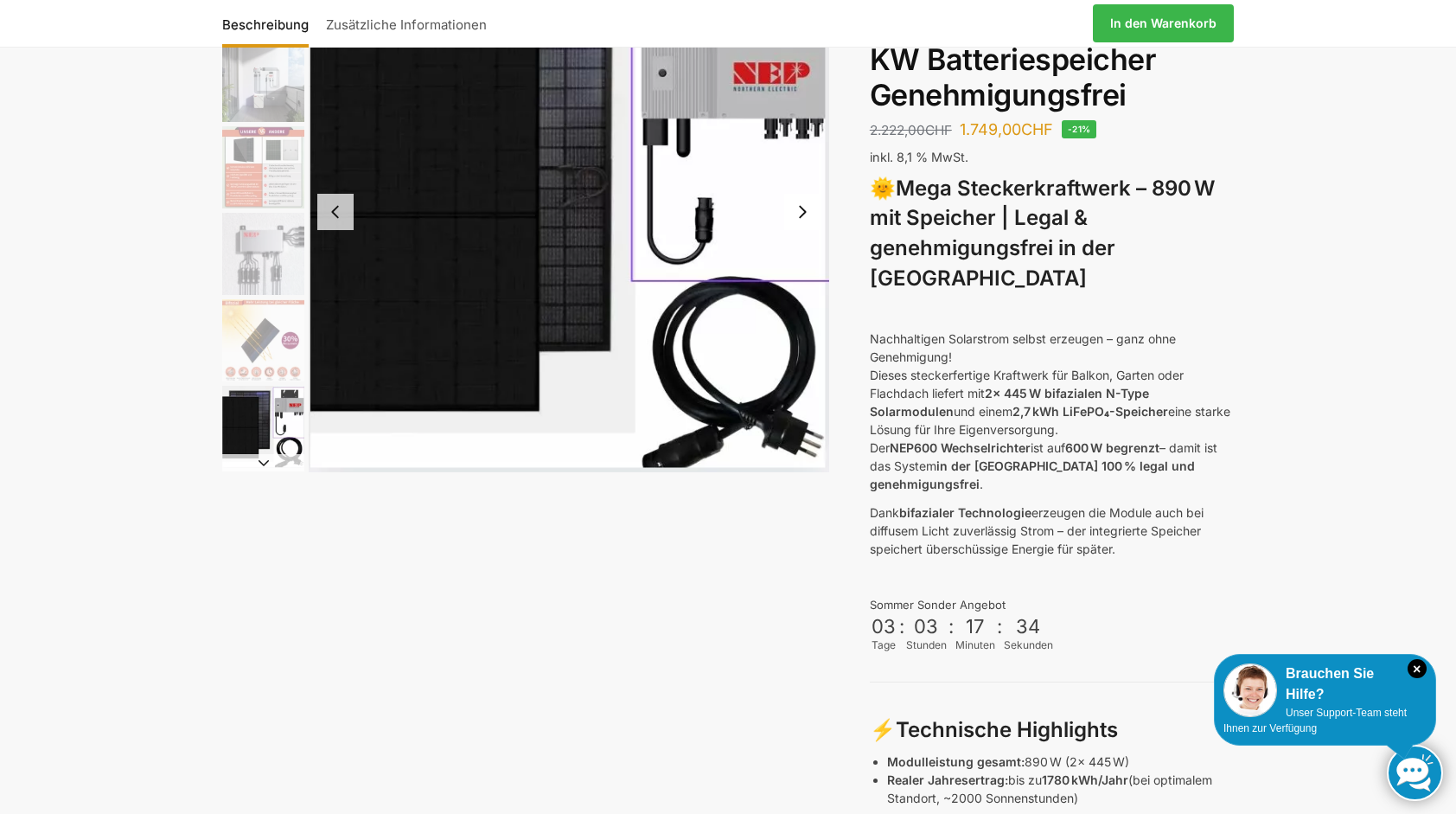
click at [478, 265] on img "6 / 12" at bounding box center [569, 211] width 520 height 521
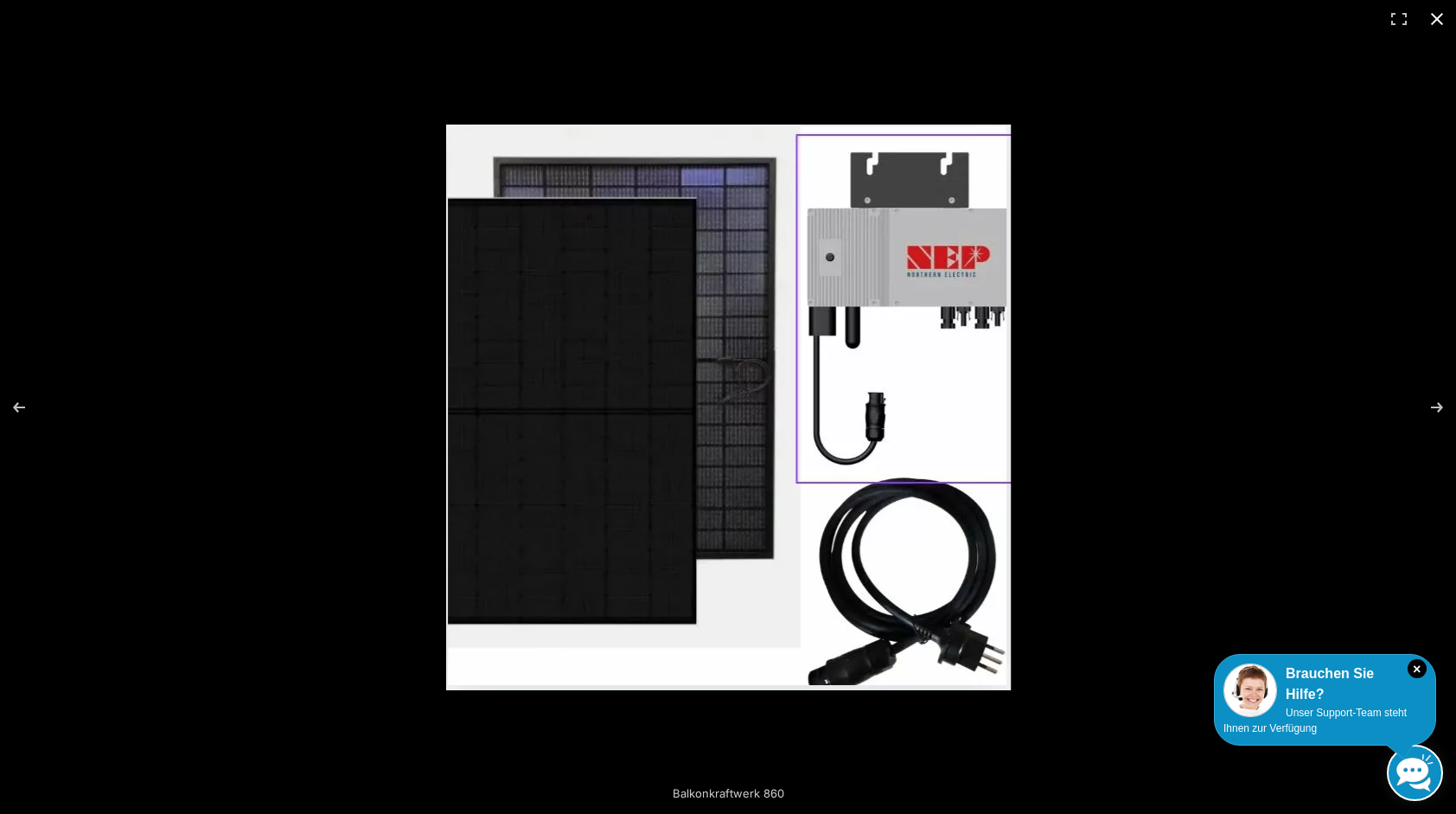
click at [1443, 16] on button "Close (Esc)" at bounding box center [1437, 18] width 38 height 38
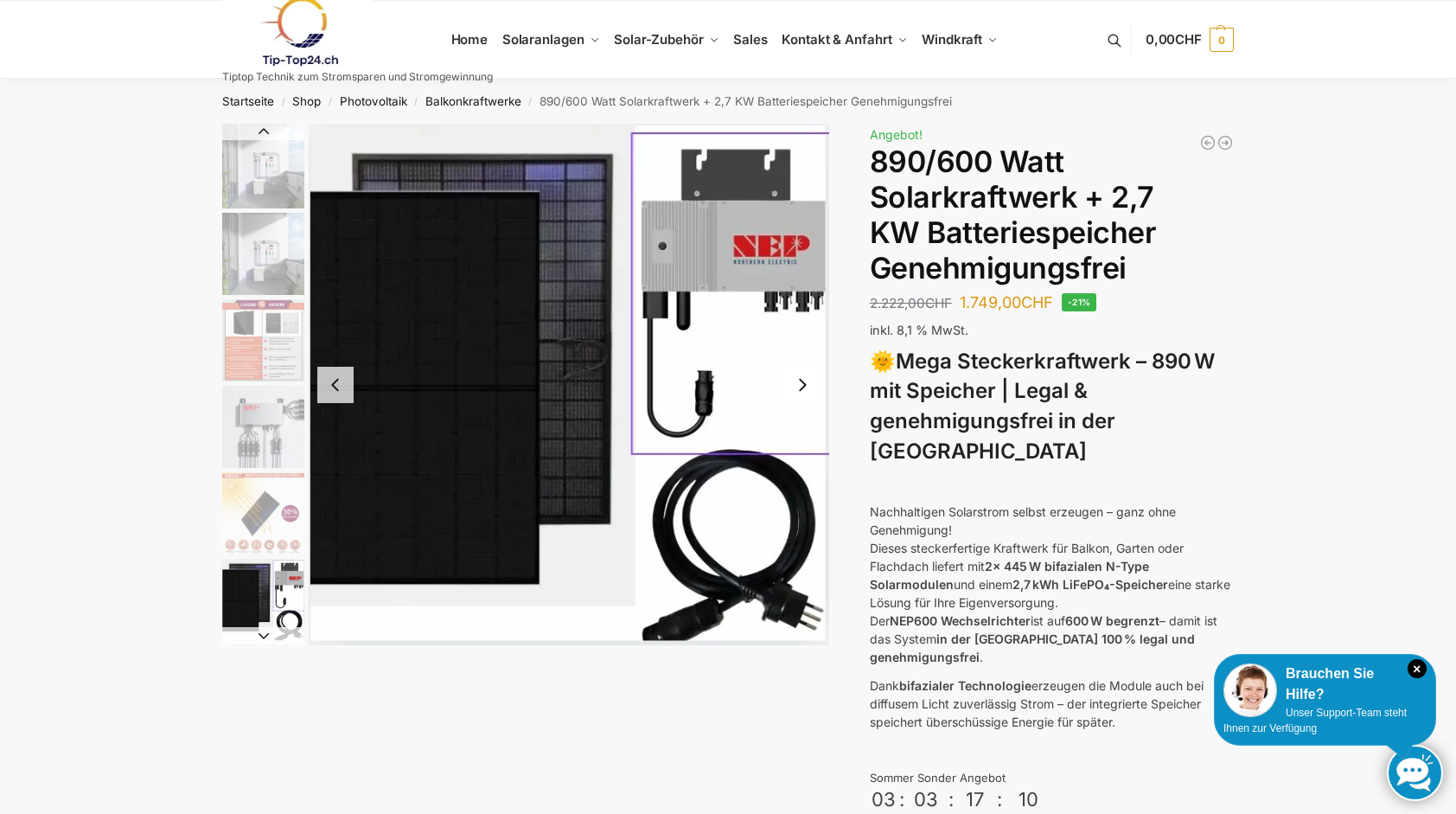
click at [263, 236] on img "2 / 12" at bounding box center [263, 254] width 82 height 82
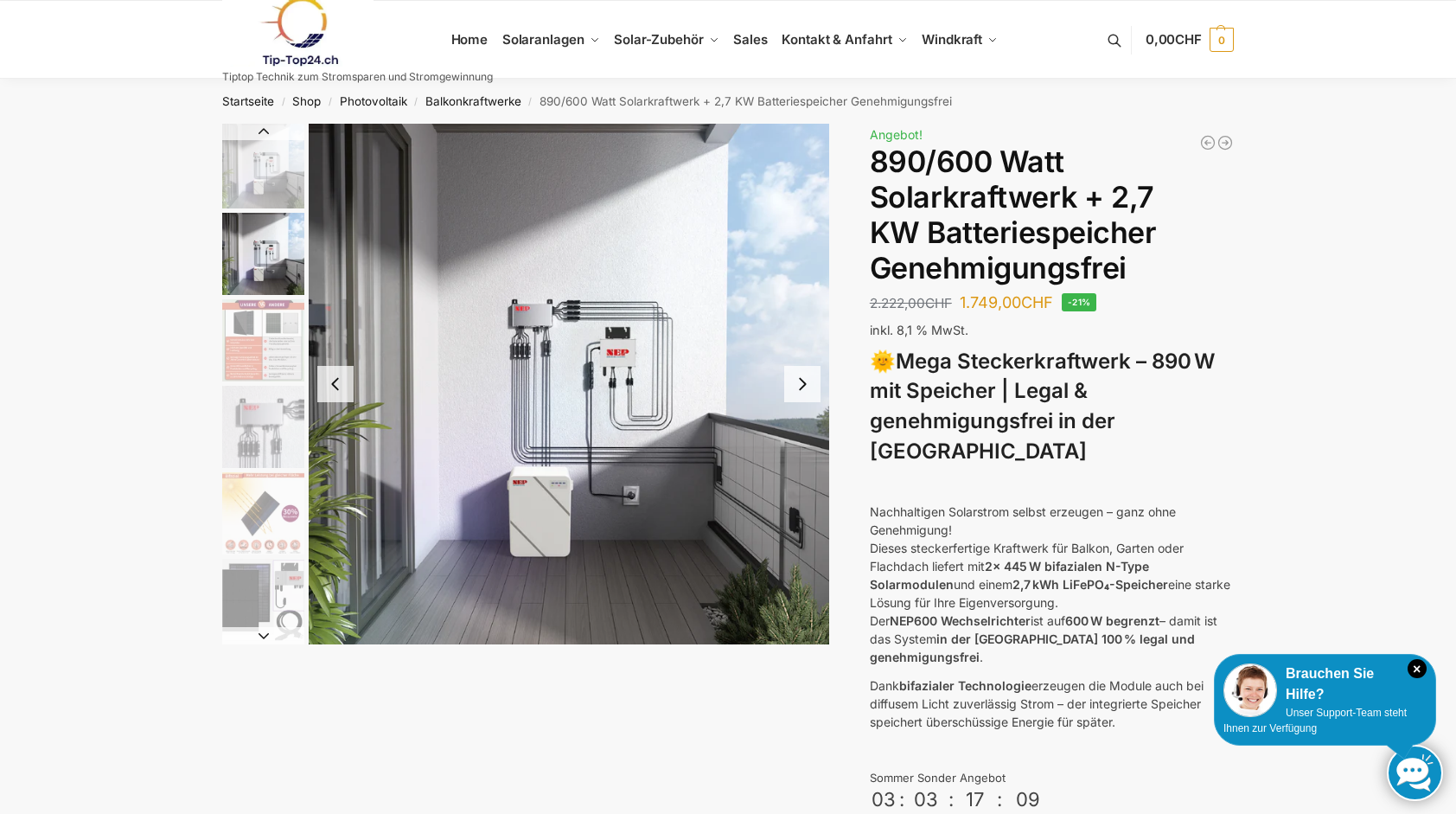
click at [584, 330] on img "2 / 12" at bounding box center [569, 384] width 520 height 520
drag, startPoint x: 585, startPoint y: 423, endPoint x: 1242, endPoint y: 222, distance: 687.1
